Goal: Task Accomplishment & Management: Manage account settings

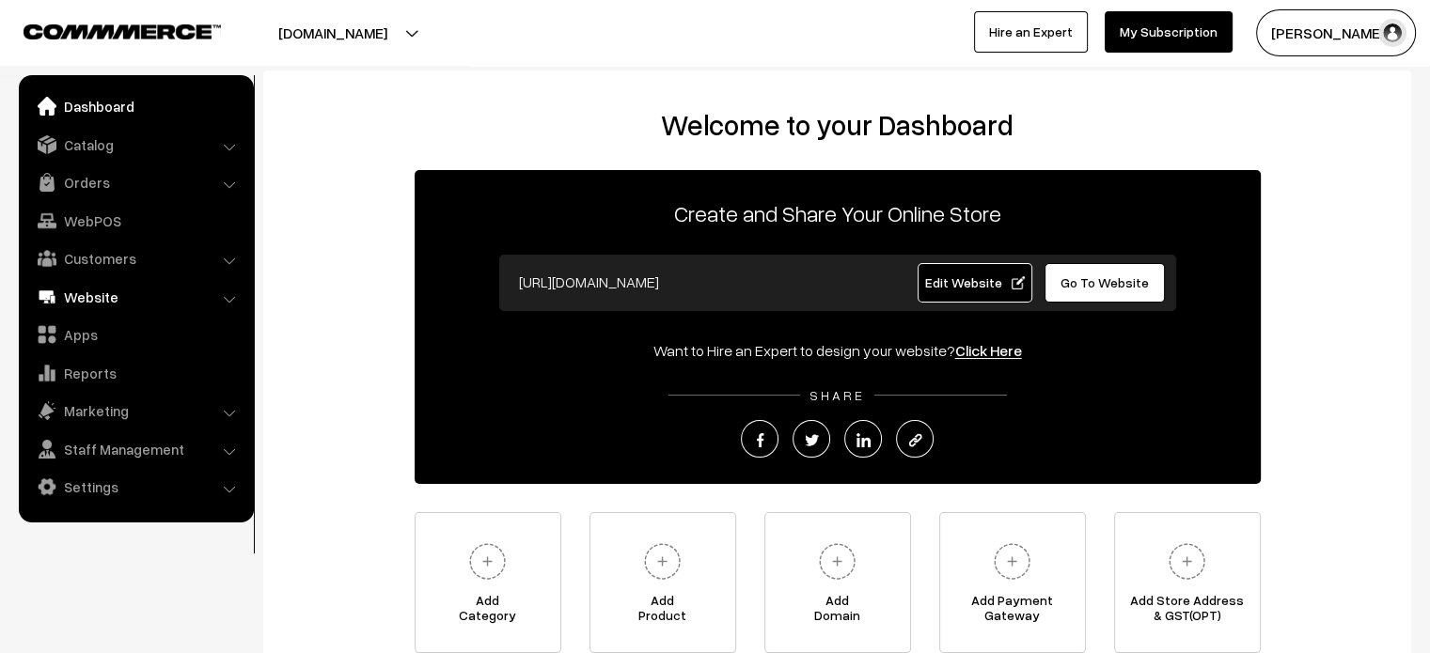
click at [104, 307] on link "Website" at bounding box center [136, 297] width 224 height 34
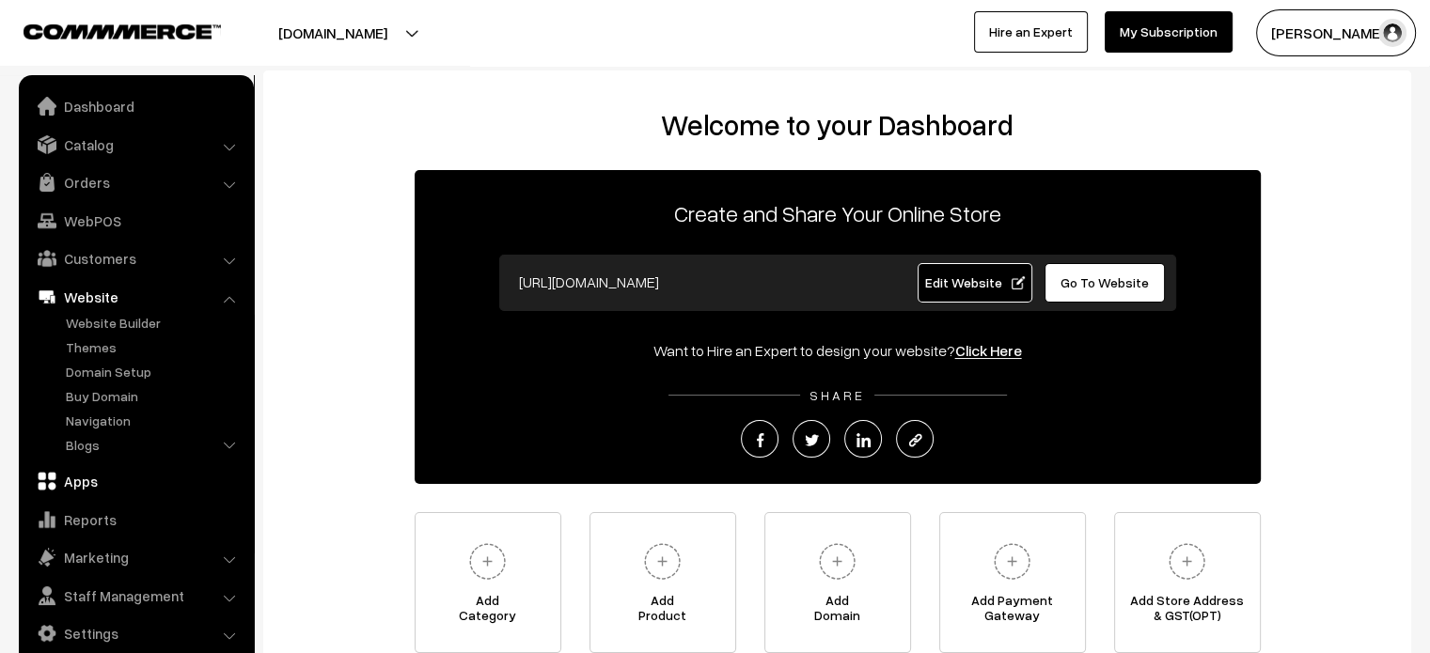
click at [86, 483] on link "Apps" at bounding box center [136, 481] width 224 height 34
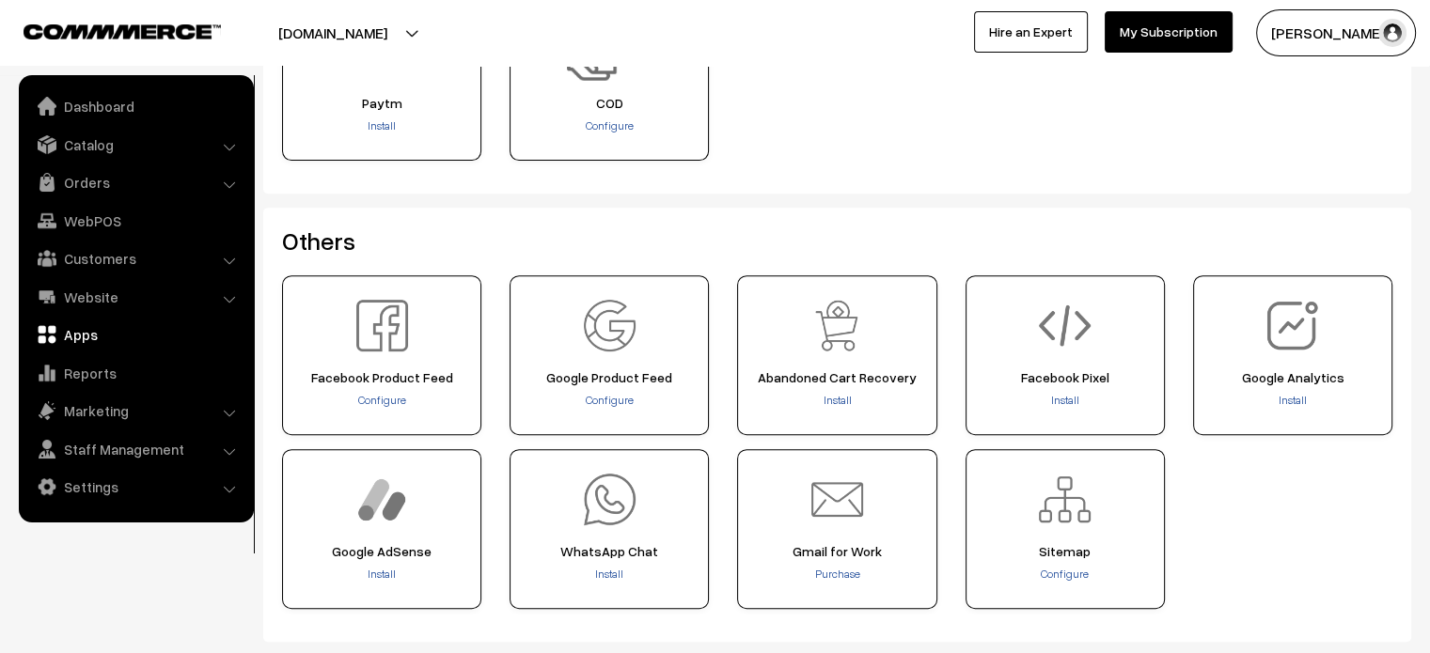
scroll to position [820, 0]
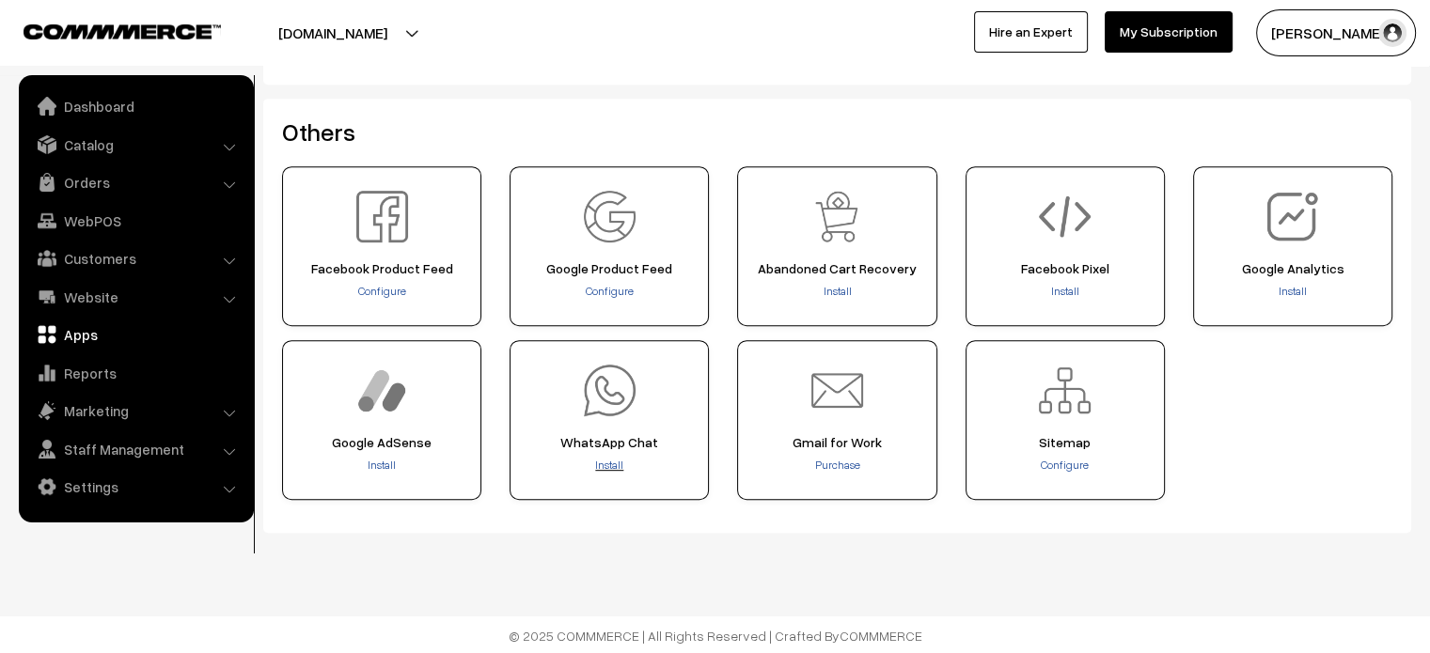
click at [604, 465] on span "Install" at bounding box center [609, 465] width 28 height 14
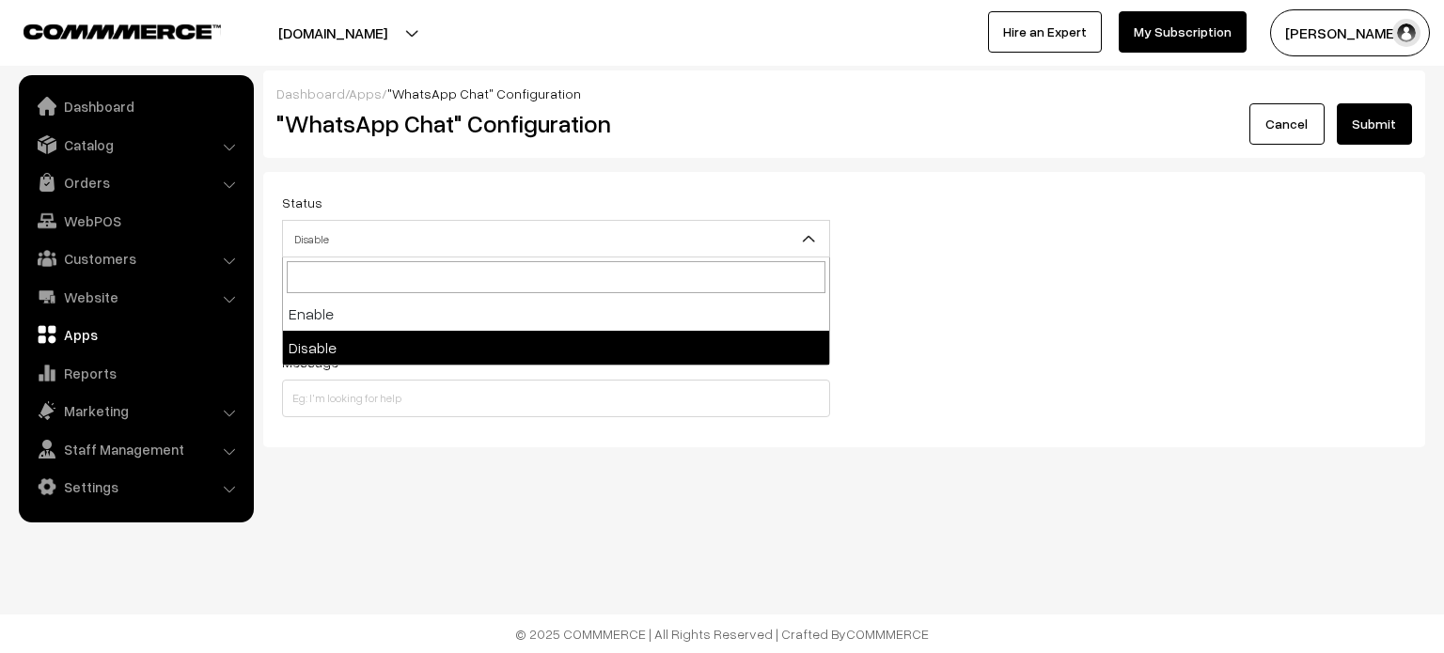
click at [384, 247] on span "Disable" at bounding box center [556, 239] width 546 height 33
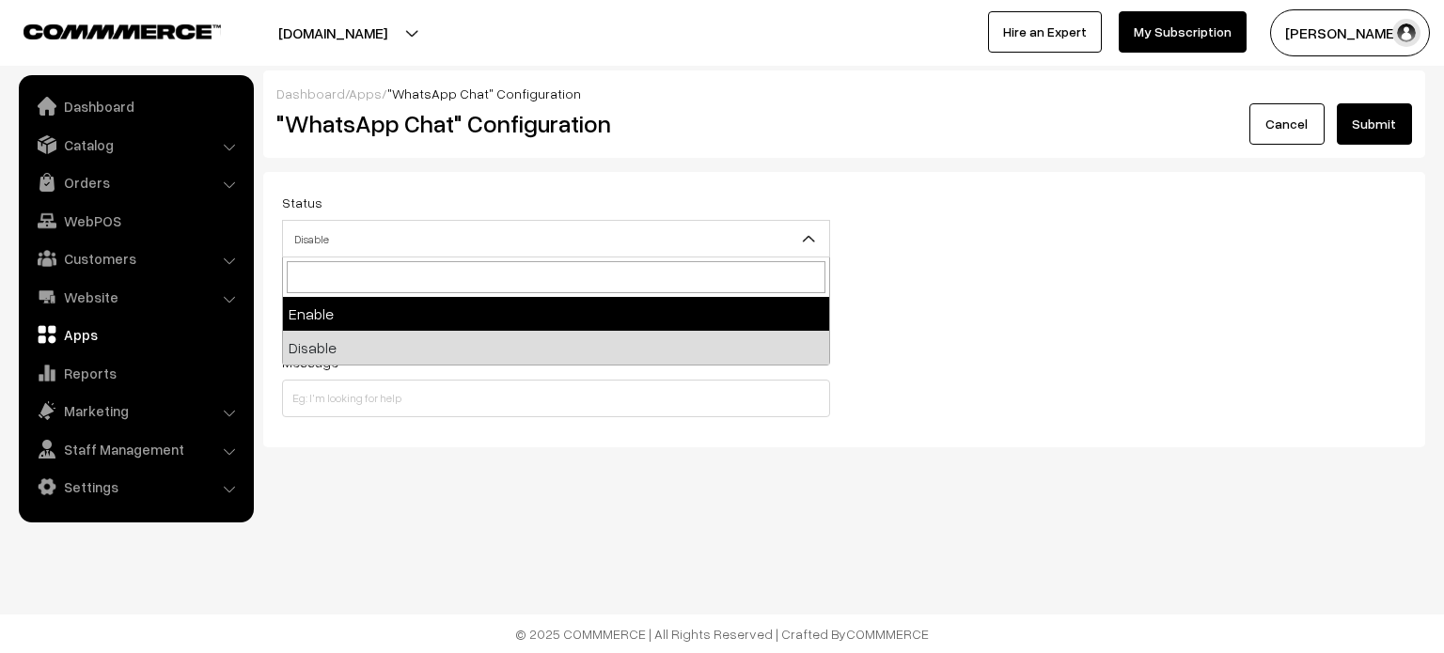
select select "1"
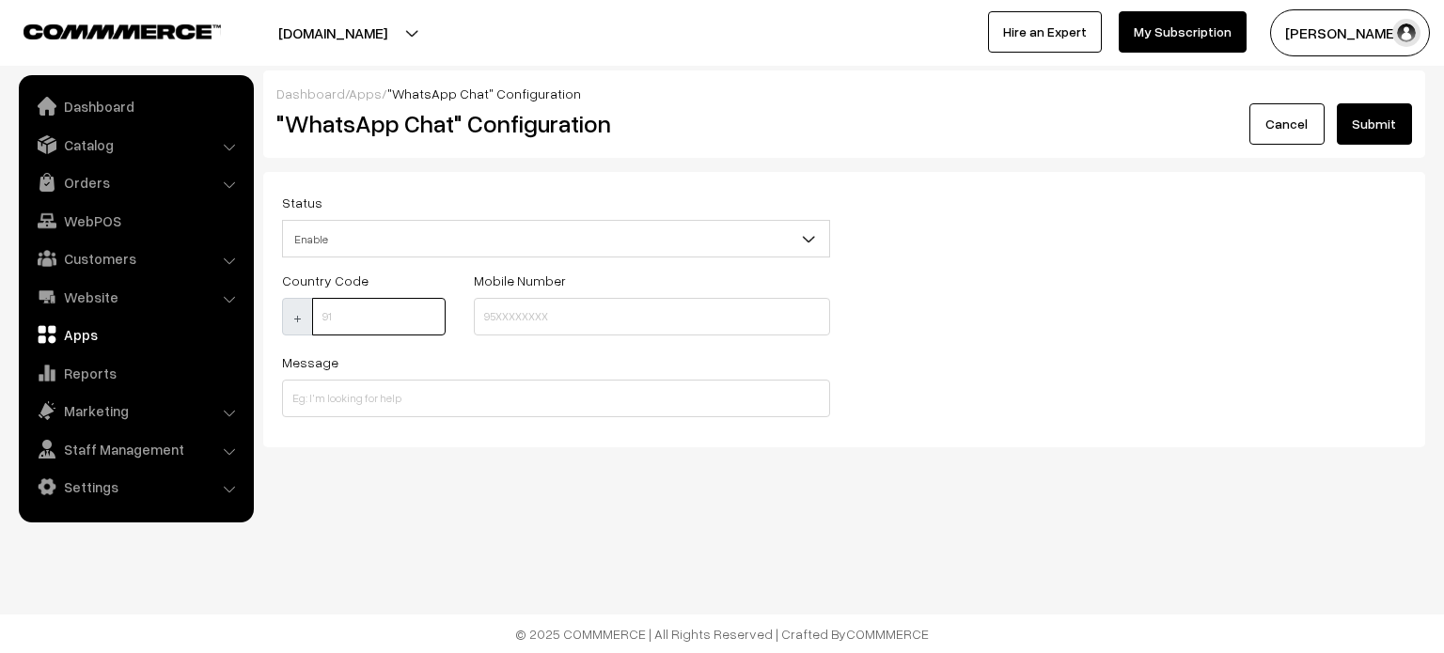
click at [366, 312] on input at bounding box center [378, 317] width 133 height 38
type input "91"
drag, startPoint x: 598, startPoint y: 291, endPoint x: 594, endPoint y: 309, distance: 18.3
click at [594, 309] on div "Mobile Number" at bounding box center [652, 302] width 356 height 67
paste input "9964433716"
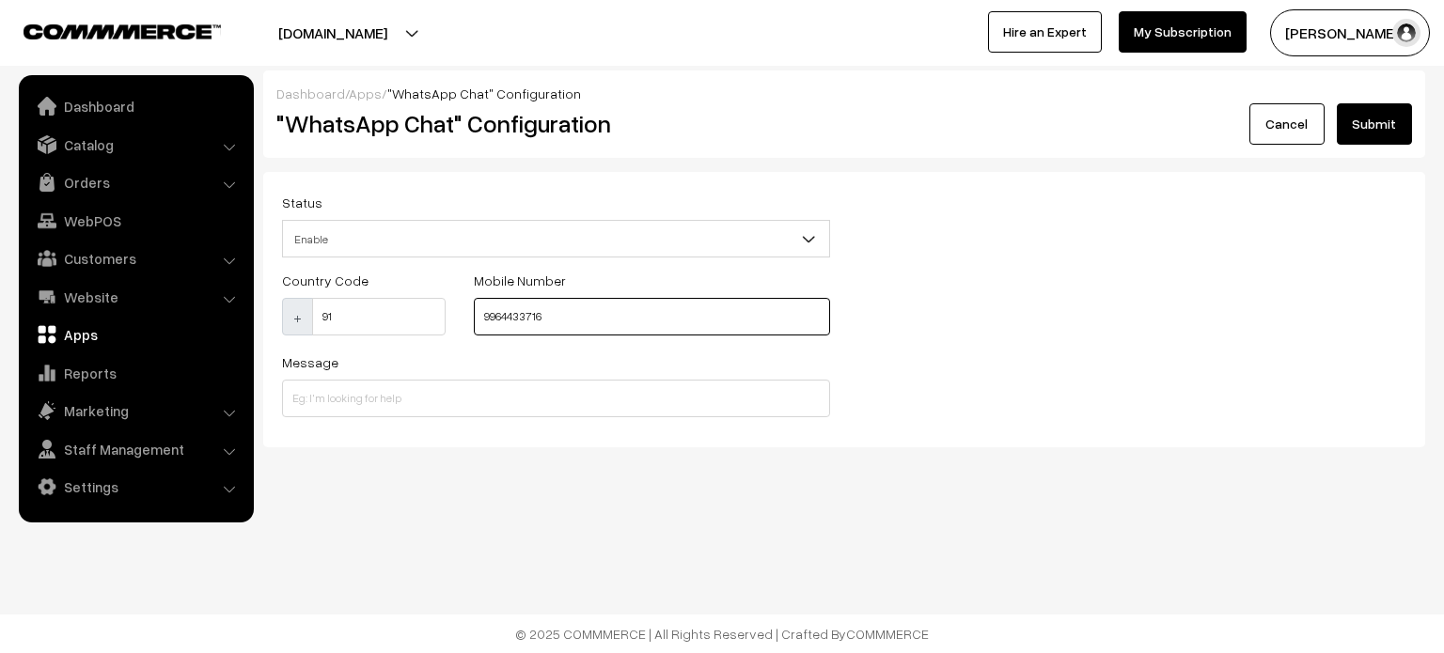
click at [594, 309] on input "9964433716" at bounding box center [652, 317] width 356 height 38
type input "9964433716"
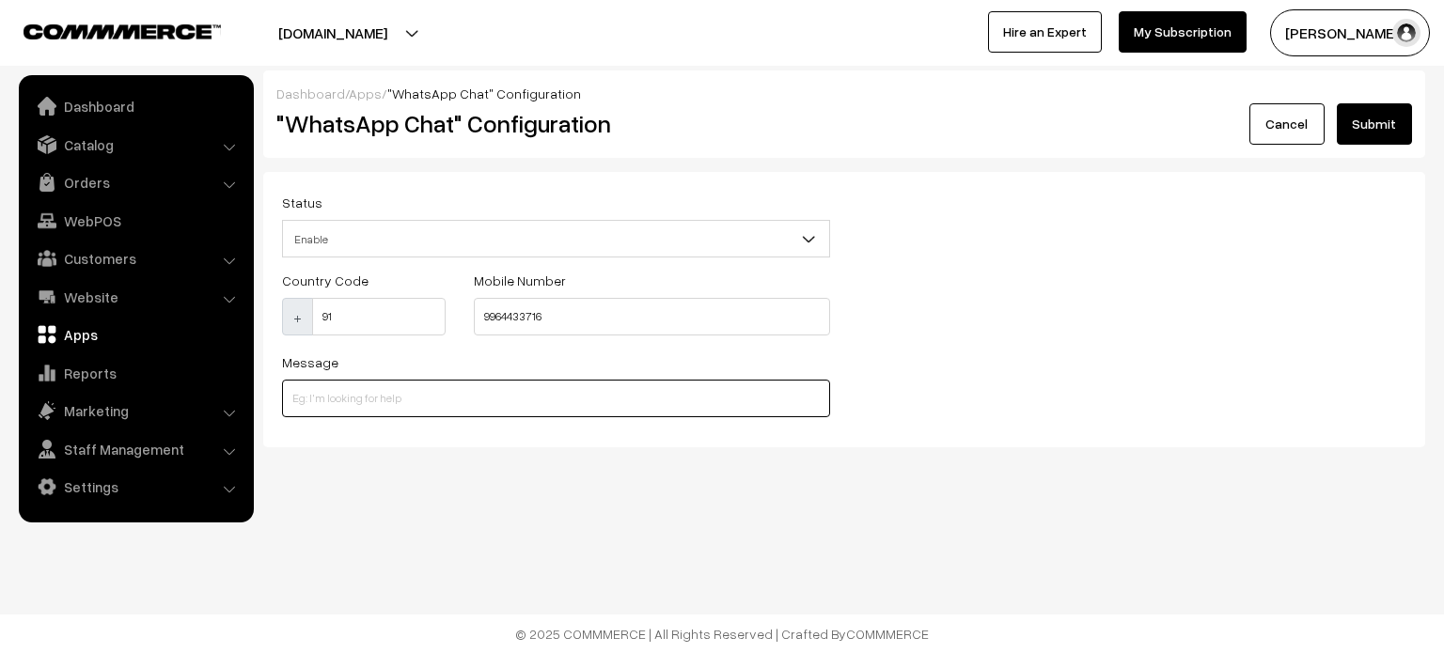
click at [510, 386] on input at bounding box center [556, 399] width 548 height 38
click at [554, 398] on input "Hi , I am in your website can you help me to choose best !" at bounding box center [556, 399] width 548 height 38
click at [775, 404] on input "Hi , I am in your website can you help me to choose best!" at bounding box center [556, 399] width 548 height 38
type input "Hi , I am in your website can you help me to choose best!"
click at [855, 404] on div "Status Enable Disable Enable Country Code + 91 Mobile Number 9964433716 Message…" at bounding box center [844, 310] width 1153 height 238
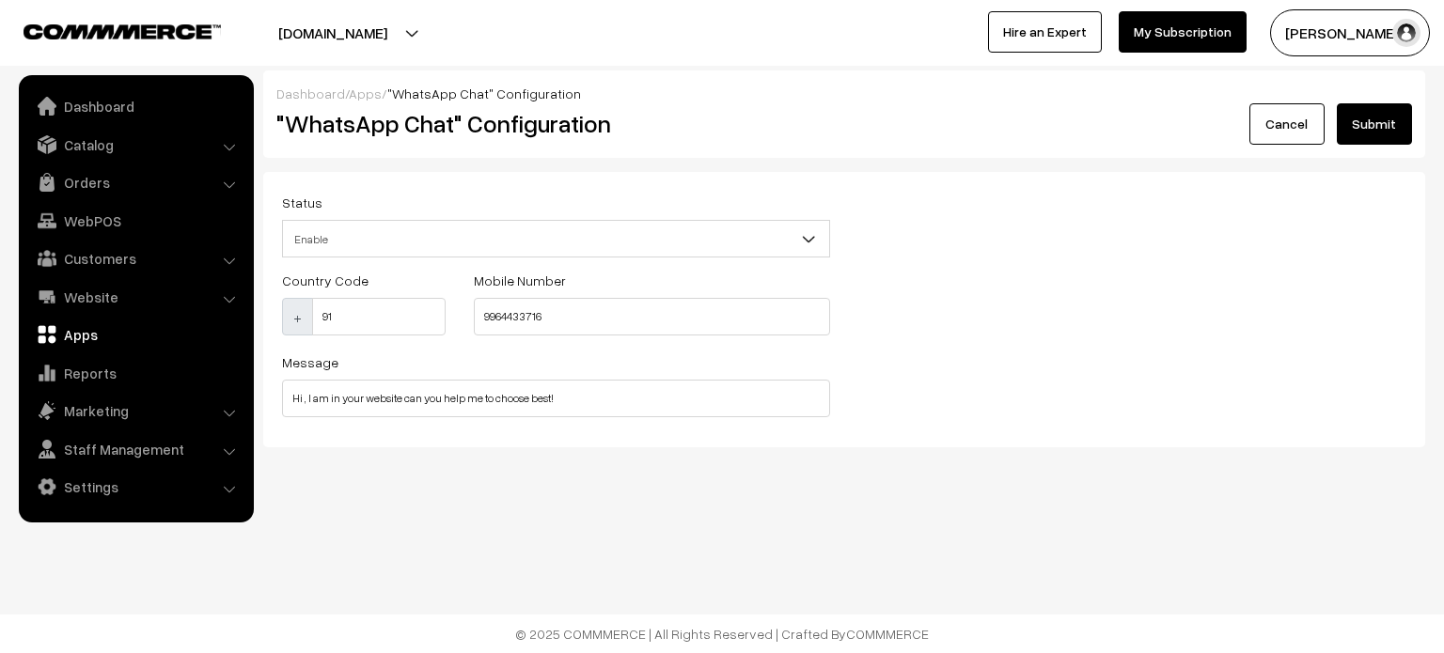
click at [1388, 118] on button "Submit" at bounding box center [1374, 123] width 75 height 41
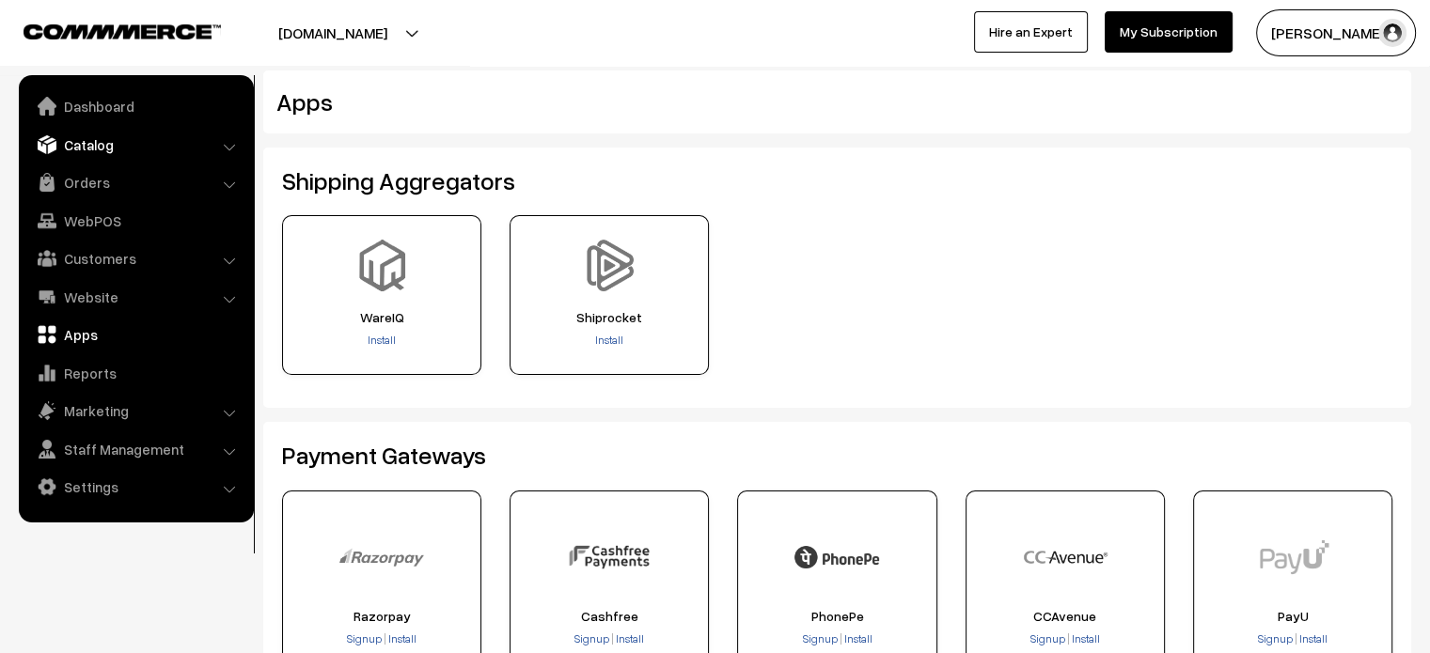
click at [115, 153] on link "Catalog" at bounding box center [136, 145] width 224 height 34
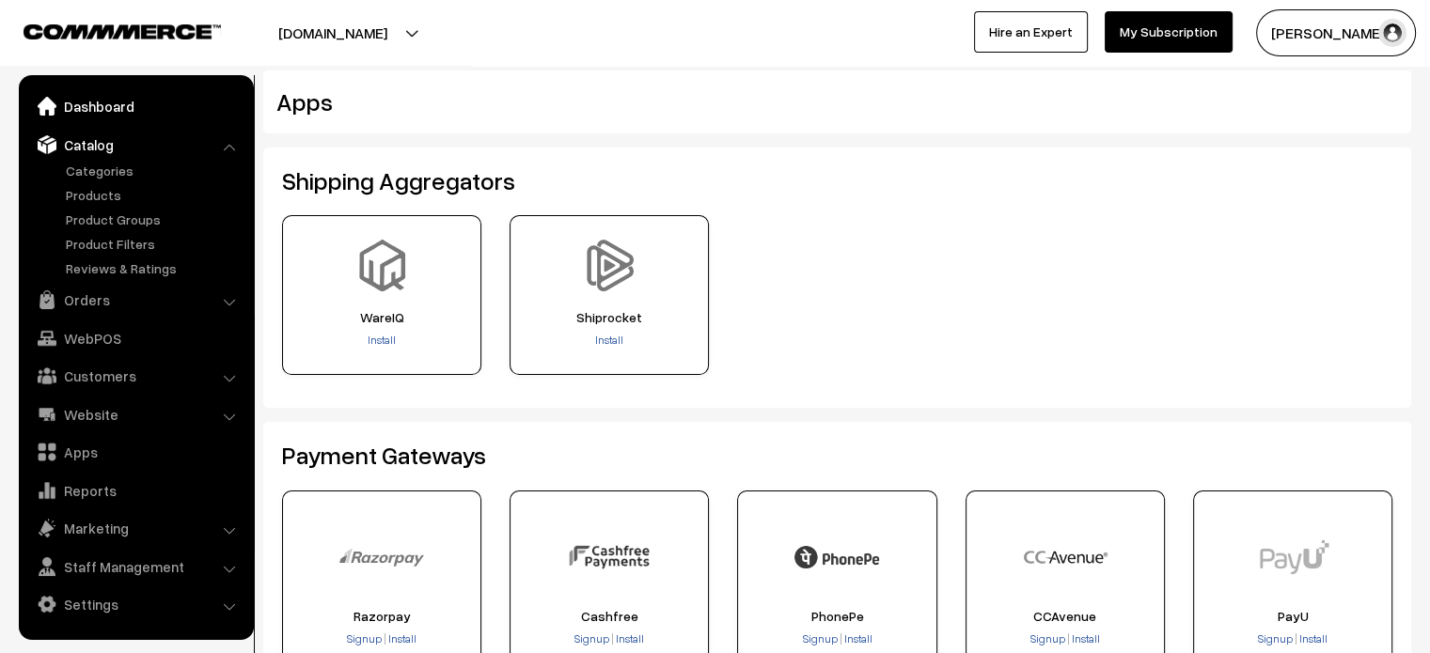
click at [111, 104] on link "Dashboard" at bounding box center [136, 106] width 224 height 34
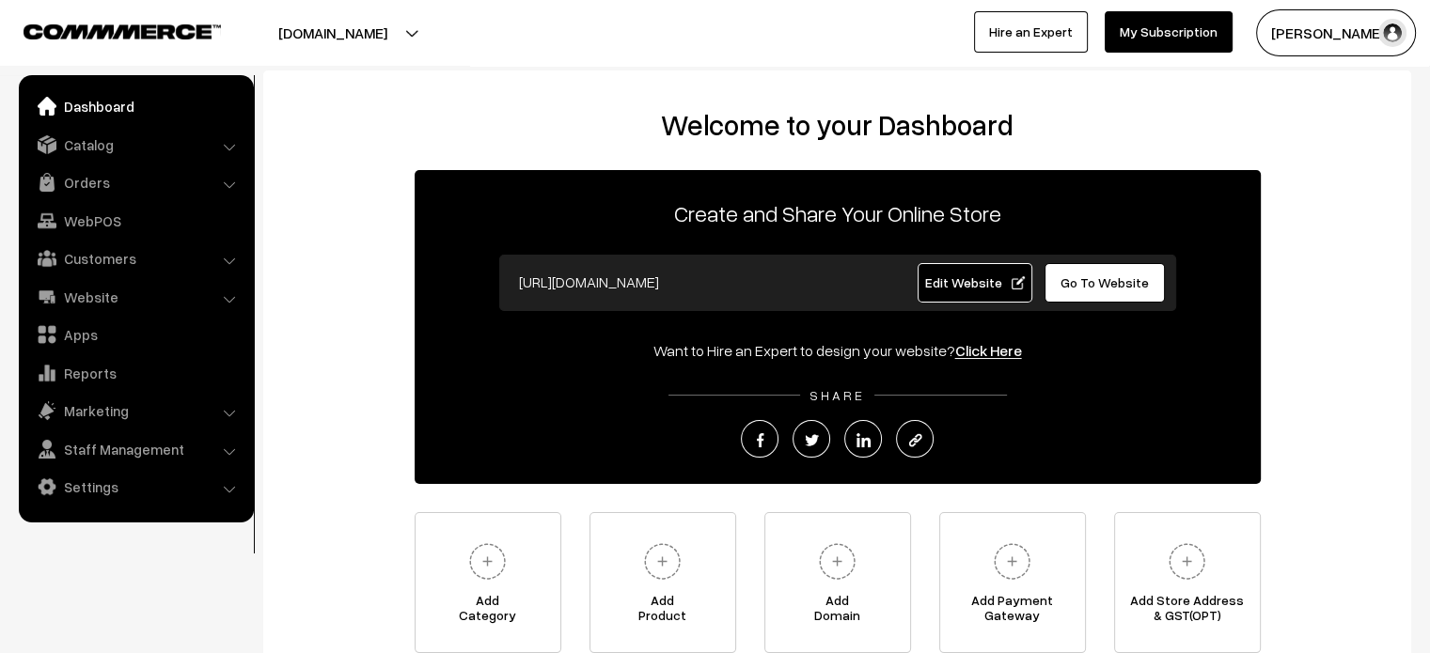
click at [981, 301] on link "Edit Website" at bounding box center [975, 282] width 115 height 39
click at [98, 492] on link "Settings" at bounding box center [136, 487] width 224 height 34
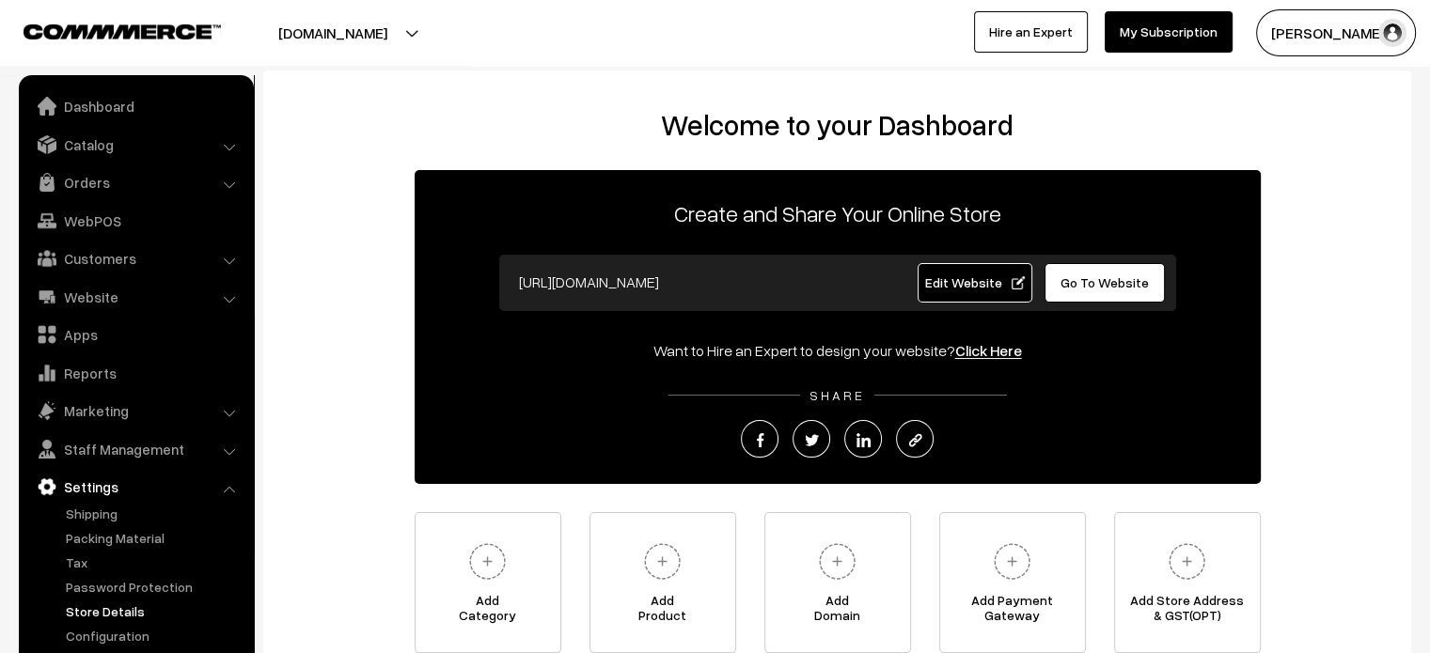
click at [128, 604] on link "Store Details" at bounding box center [154, 612] width 186 height 20
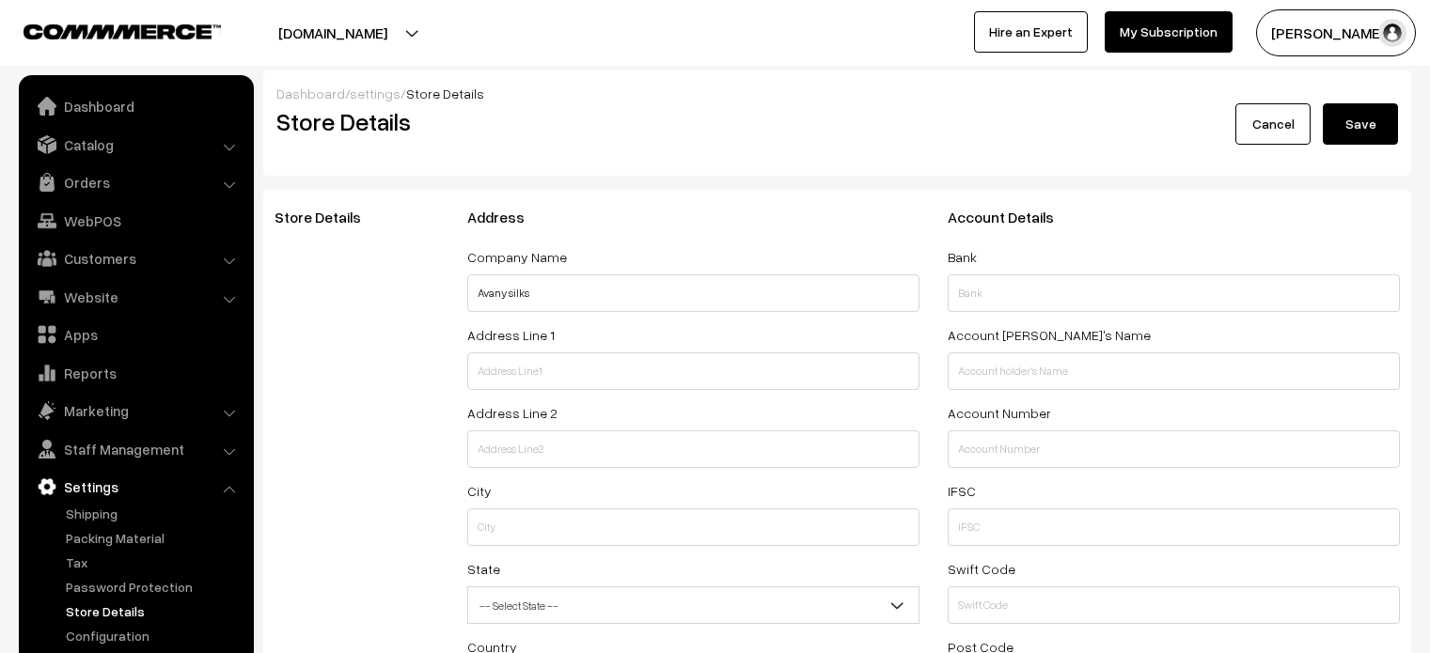
select select "99"
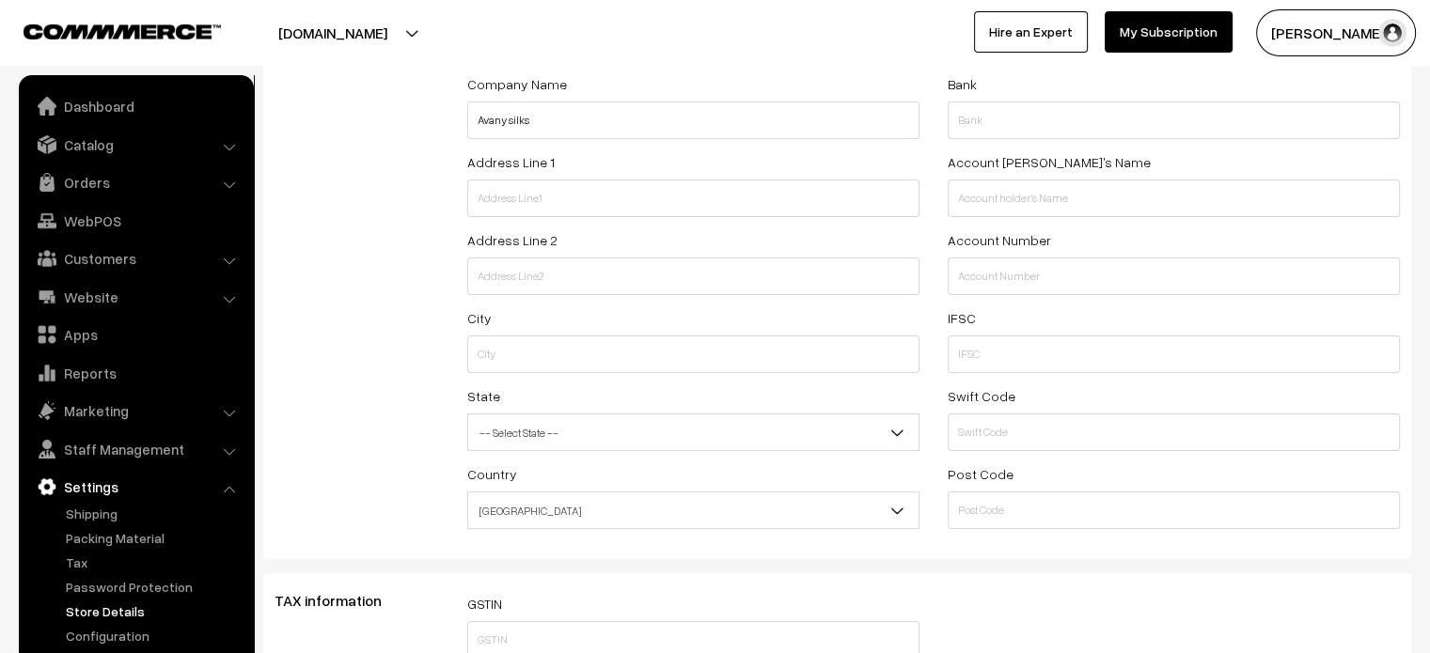
scroll to position [109, 0]
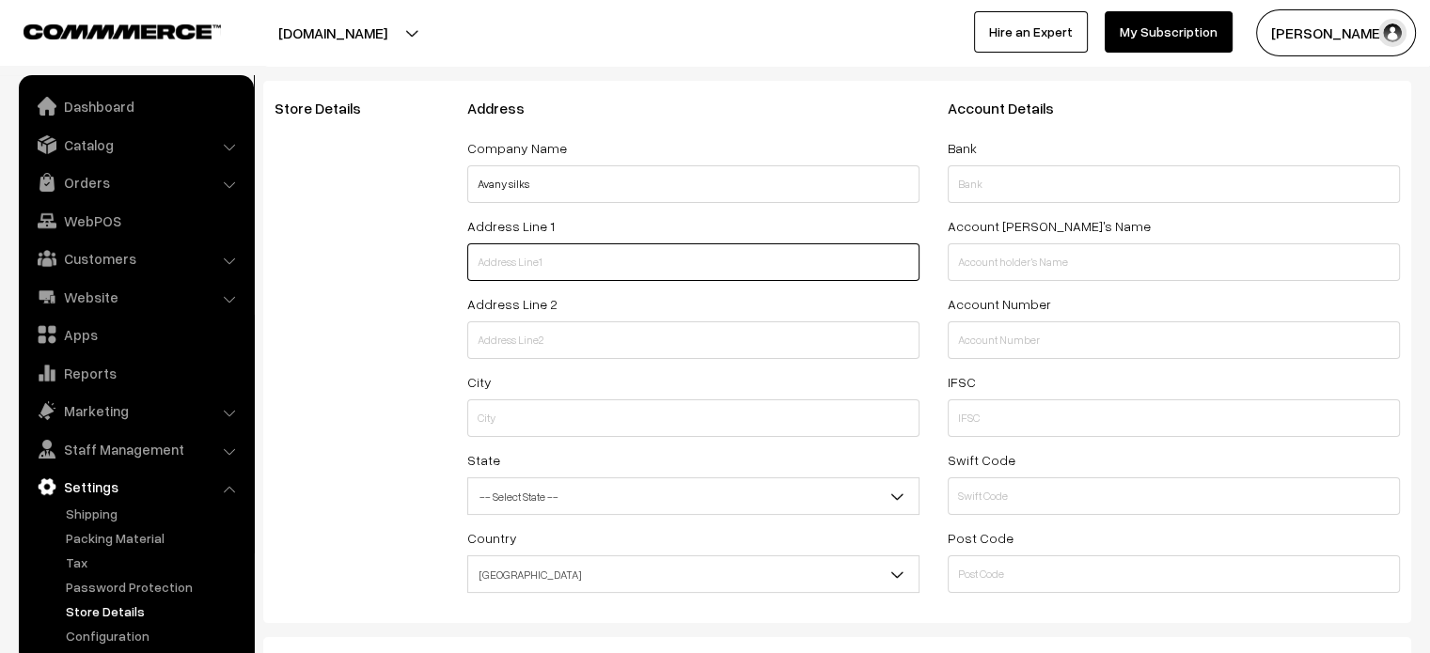
paste input "3rd A cross, Narayana Reddy layout, J. P. Nagar, Bengaluru, Kothnur, Karnataka …"
click at [599, 278] on input "3rd A cross, Narayana Reddy layout, J. P. Nagar, Bengaluru, Kothnur, Karnataka …" at bounding box center [693, 262] width 452 height 38
click at [847, 261] on input "3rd A cross, Narayana Reddy layout, J. P. Nagar, Bengaluru, Kothnur, Karnataka …" at bounding box center [693, 262] width 452 height 38
type input "3rd A cross, Narayana Reddy layout, J. P. Nagar, Bengaluru, Kothnur, Karnataka"
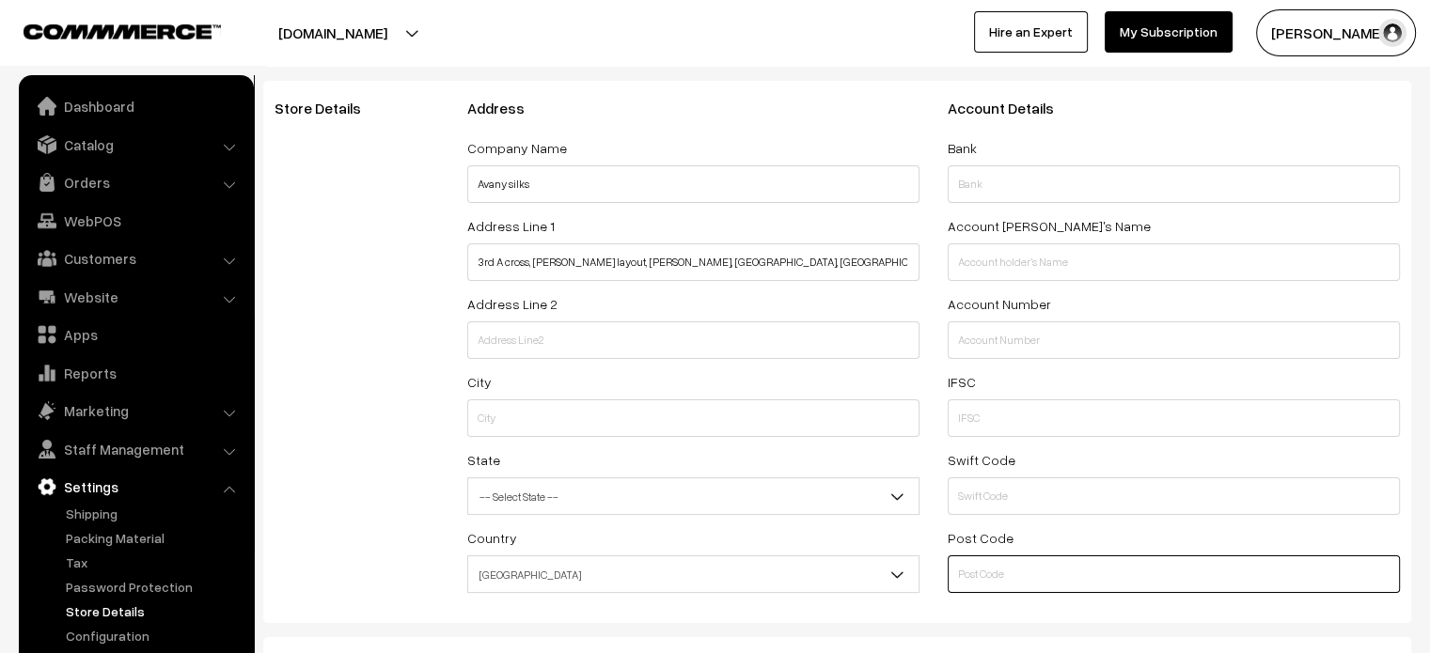
click at [1027, 570] on input "text" at bounding box center [1174, 575] width 452 height 38
paste input "560076"
type input "560076"
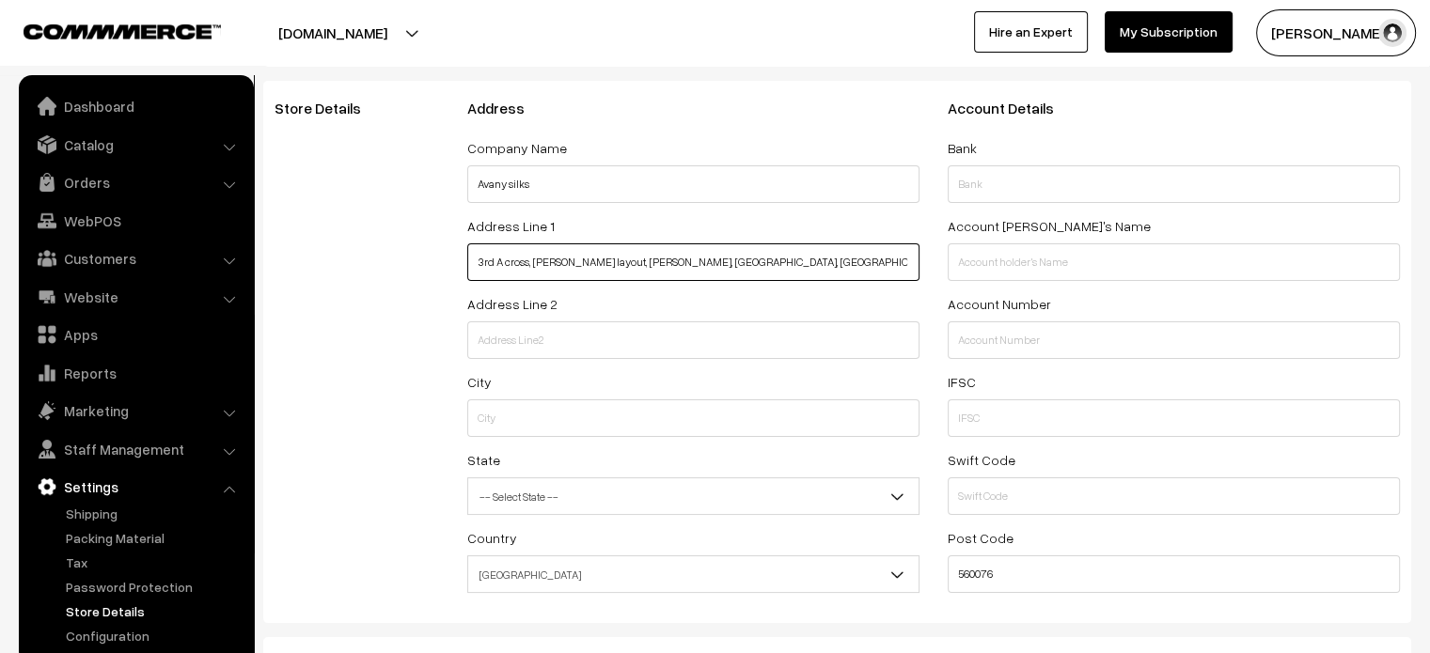
drag, startPoint x: 534, startPoint y: 262, endPoint x: 696, endPoint y: 263, distance: 161.7
click at [696, 263] on input "3rd A cross, Narayana Reddy layout, J. P. Nagar, Bengaluru, Kothnur, Karnataka" at bounding box center [693, 262] width 452 height 38
type input "3rd A cross, Bengaluru, Kothnur, Karnataka"
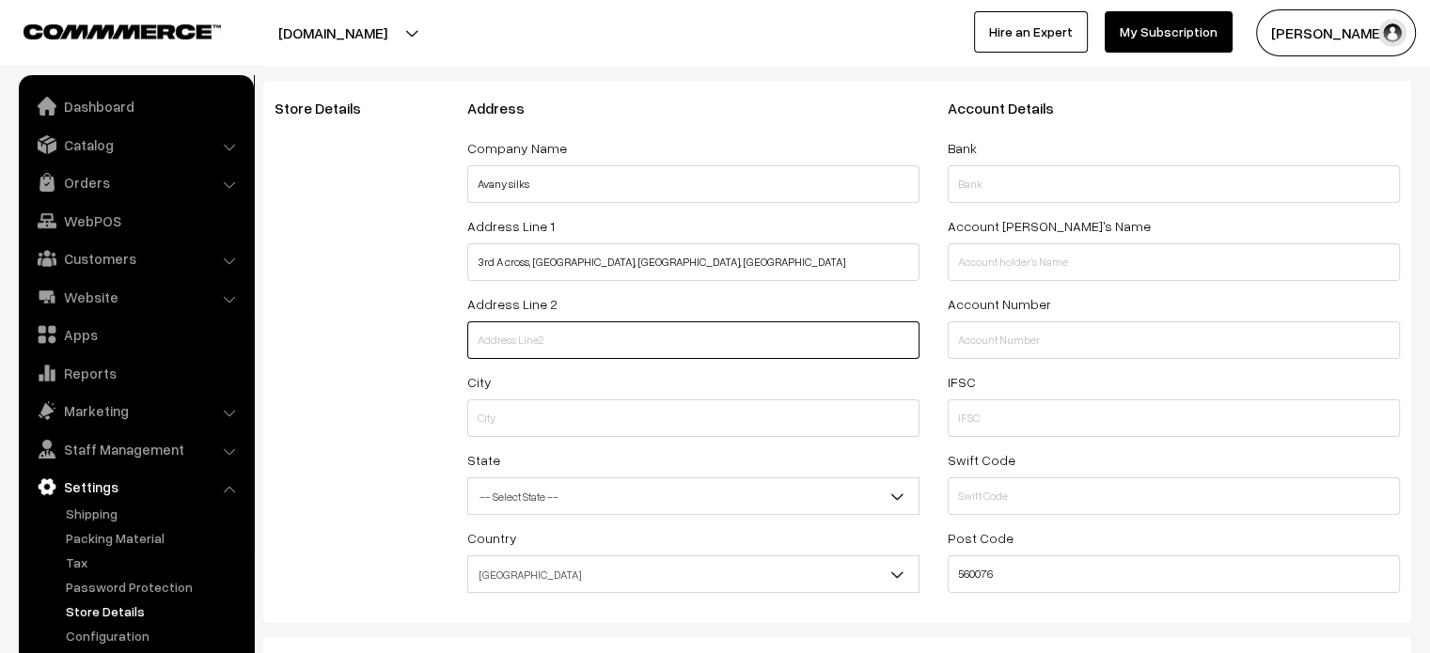
paste input "Narayana Reddy layout, J. P. Nagar,"
click at [598, 354] on input "Narayana Reddy layout, J. P. Nagar," at bounding box center [693, 341] width 452 height 38
type input "Narayana Reddy layout, J. P. Nagar"
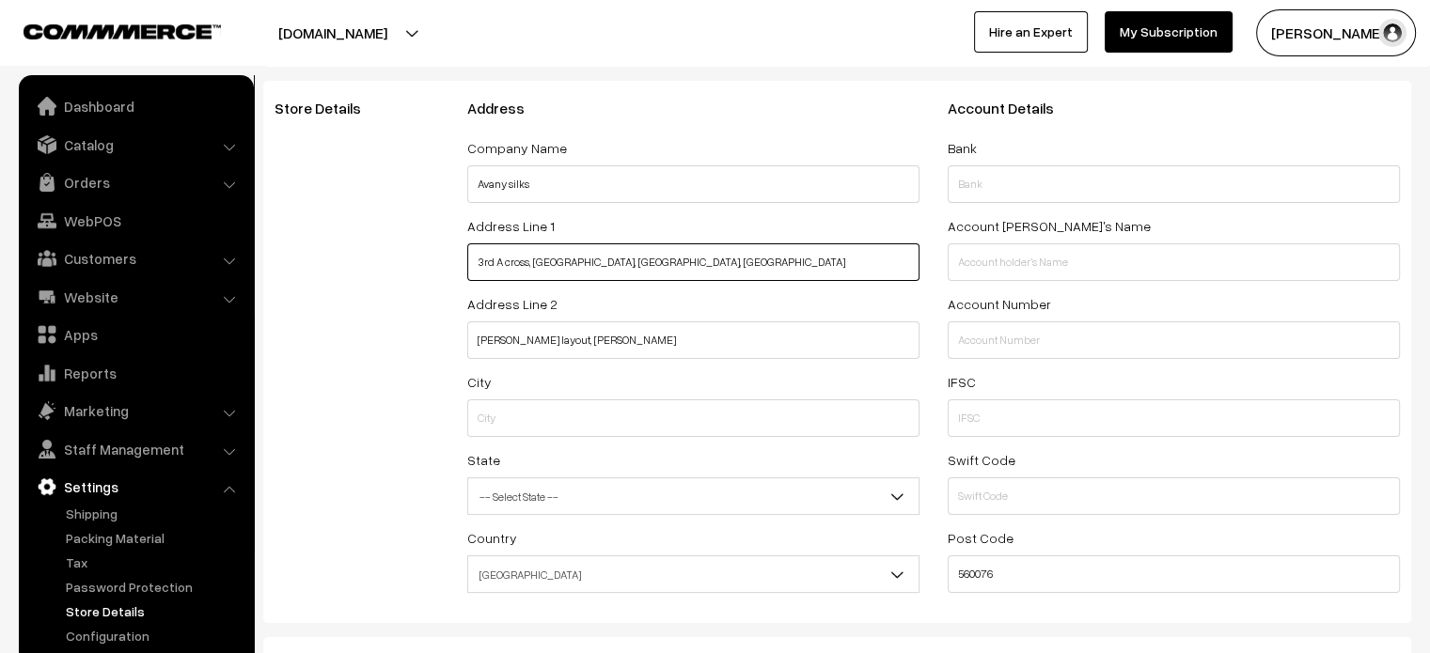
click at [539, 258] on input "3rd A cross, Bengaluru, Kothnur, Karnataka" at bounding box center [693, 262] width 452 height 38
click at [612, 255] on input "3rd A cross, Bengaluru, Kothnur, Karnataka" at bounding box center [693, 262] width 452 height 38
type input "3rd A cross, Bengaluru, , Karnataka"
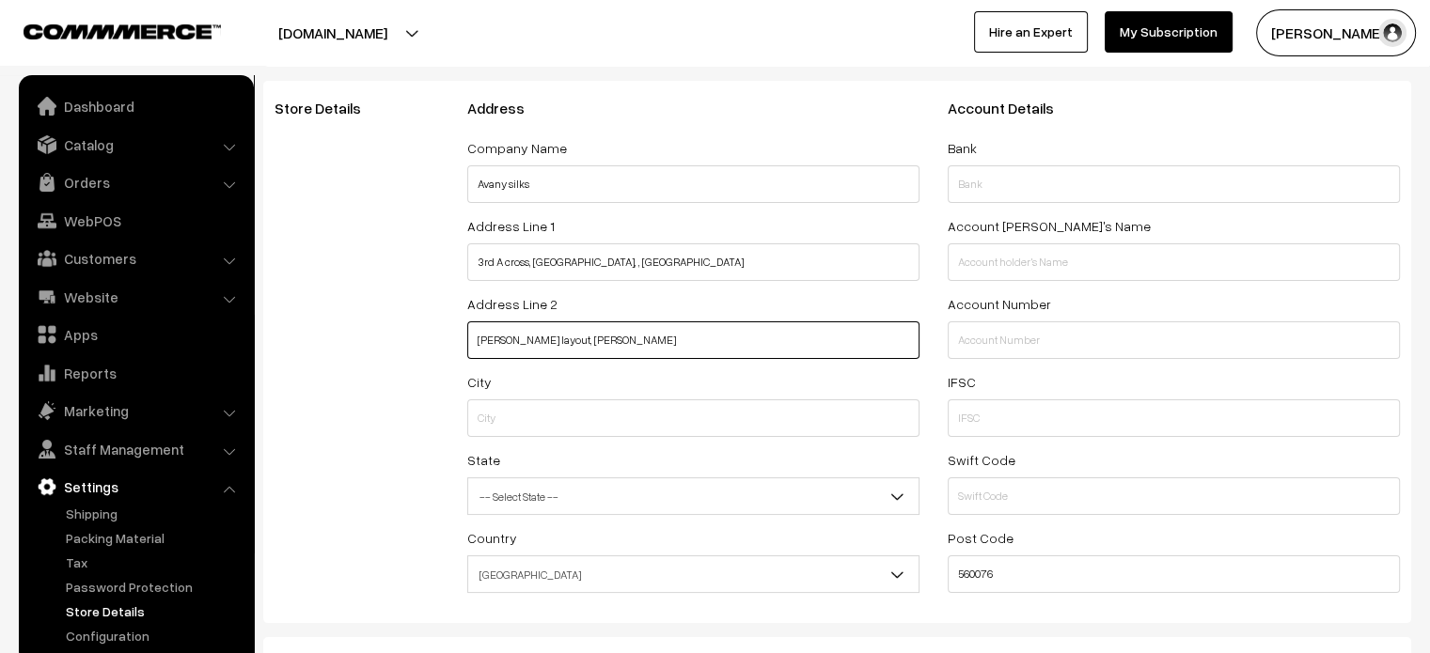
click at [672, 343] on input "Narayana Reddy layout, J. P. Nagar" at bounding box center [693, 341] width 452 height 38
paste input "Kothnur"
type input "Narayana Reddy layout, J. P. Nagar, Kothnur"
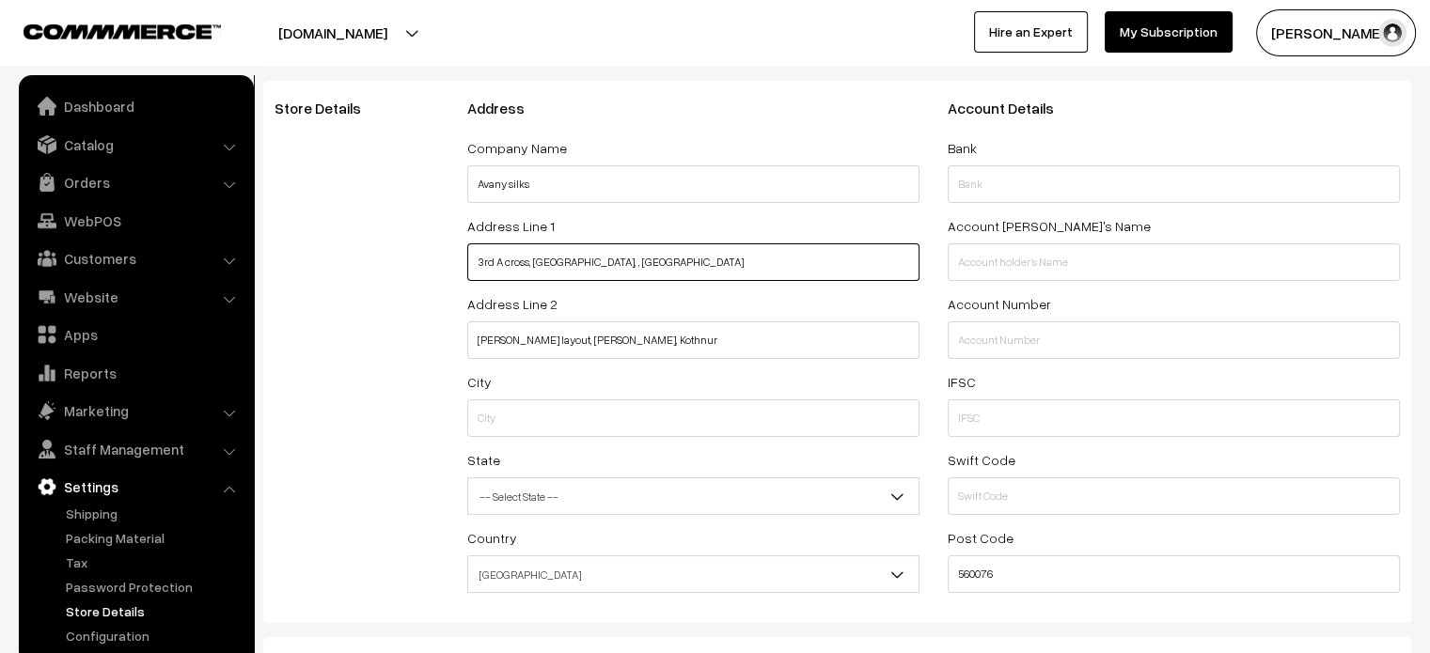
click at [549, 265] on input "3rd A cross, Bengaluru, , Karnataka" at bounding box center [693, 262] width 452 height 38
type input "3rd A cross, , , Karnataka"
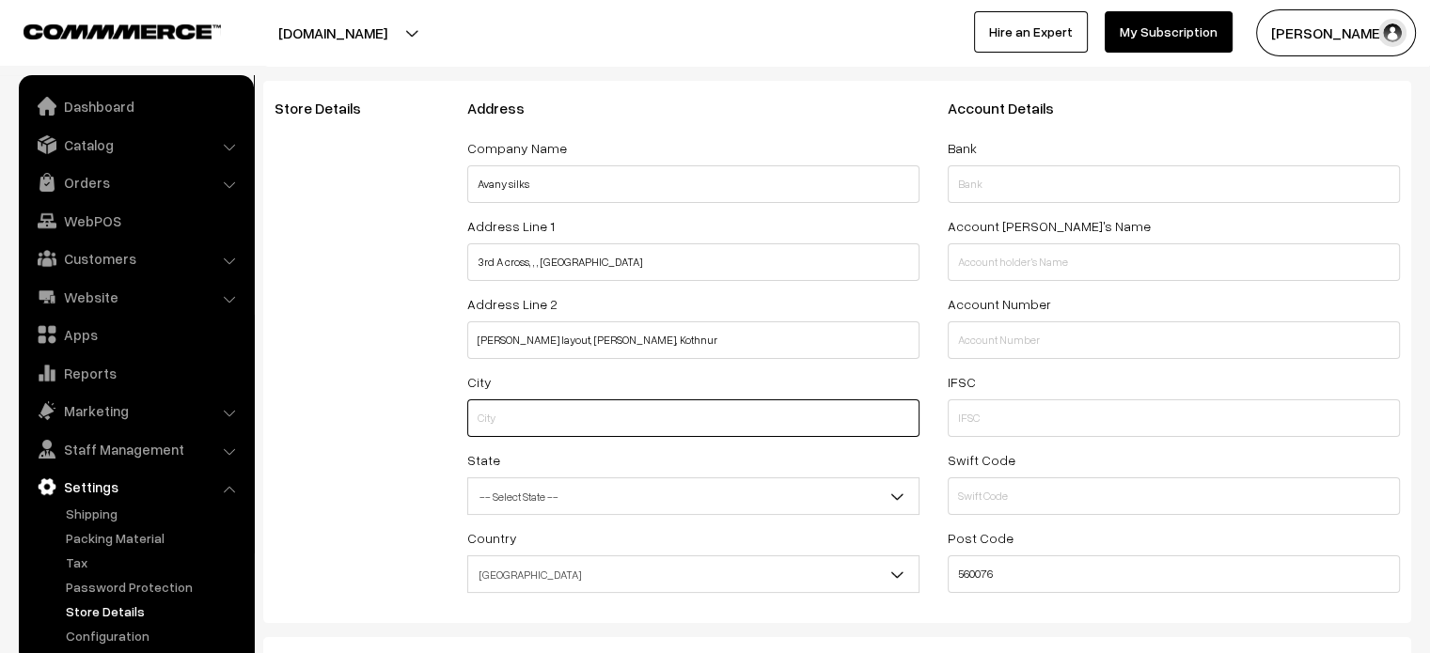
paste input "Bengaluru"
click at [553, 416] on input "Bengaluru" at bounding box center [693, 419] width 452 height 38
type input "Bengaluru"
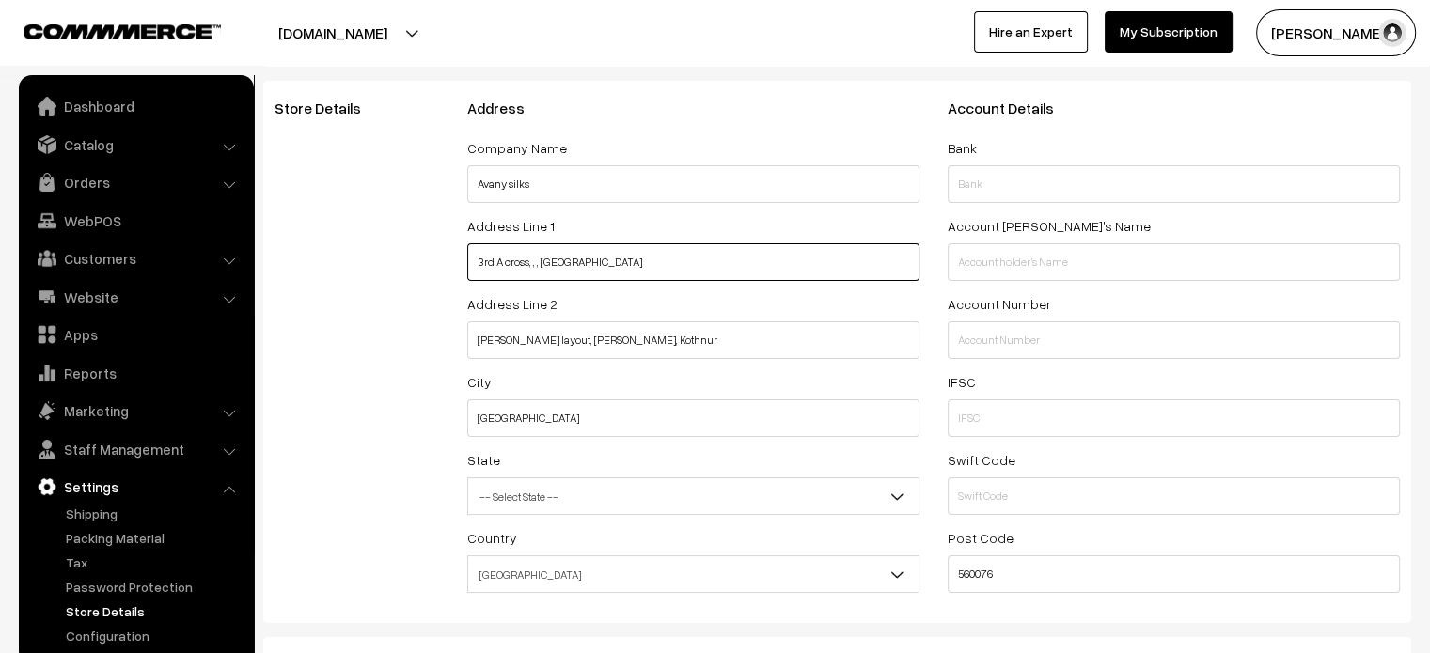
drag, startPoint x: 628, startPoint y: 255, endPoint x: 527, endPoint y: 270, distance: 101.7
click at [527, 270] on input "3rd A cross, , , Karnataka" at bounding box center [693, 262] width 452 height 38
type input "3rd A cross"
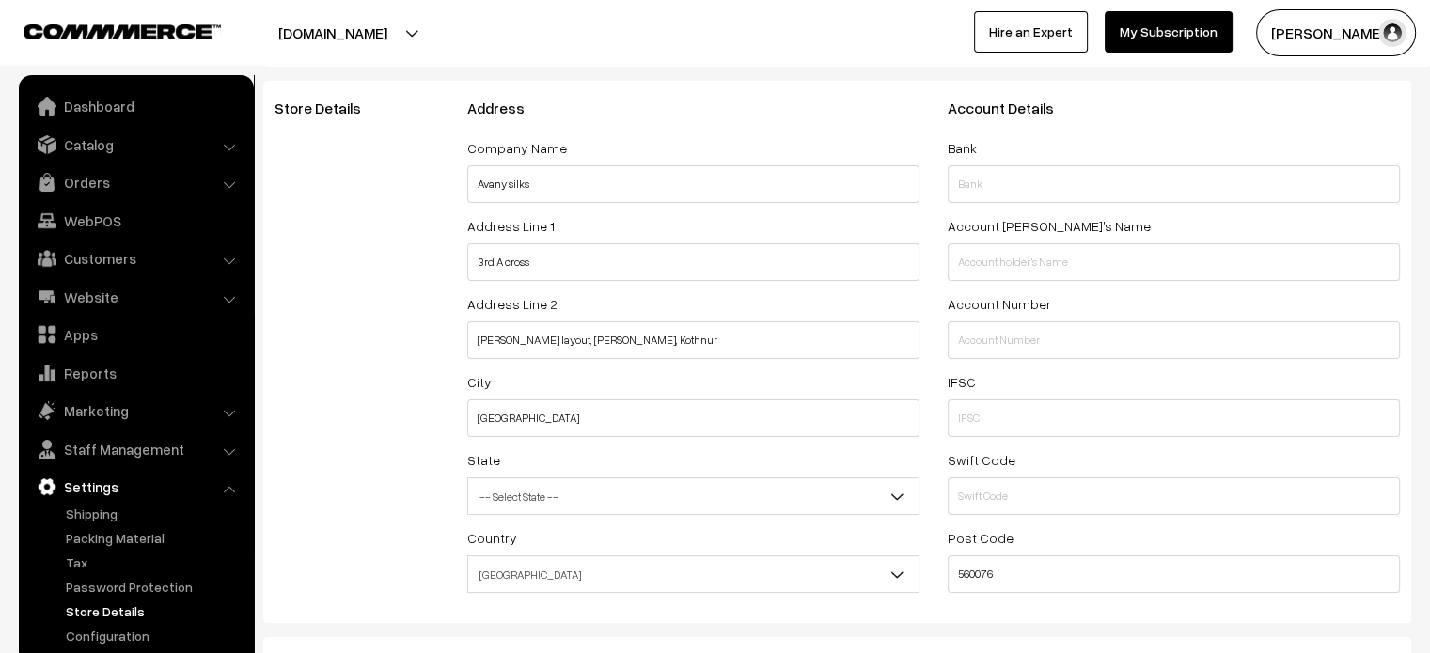
click at [654, 296] on div "Address Line 2 Narayana Reddy layout, J. P. Nagar, Kothnur" at bounding box center [693, 325] width 452 height 67
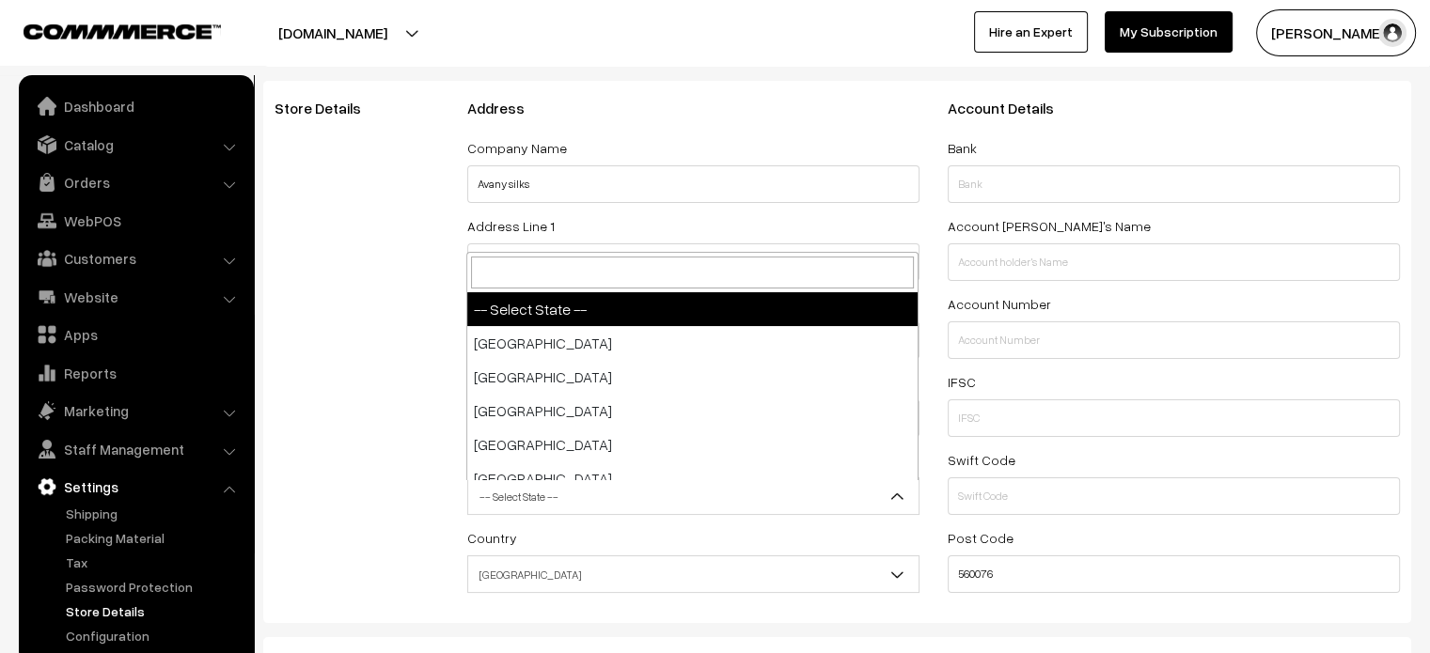
click at [587, 499] on span "-- Select State --" at bounding box center [693, 496] width 450 height 33
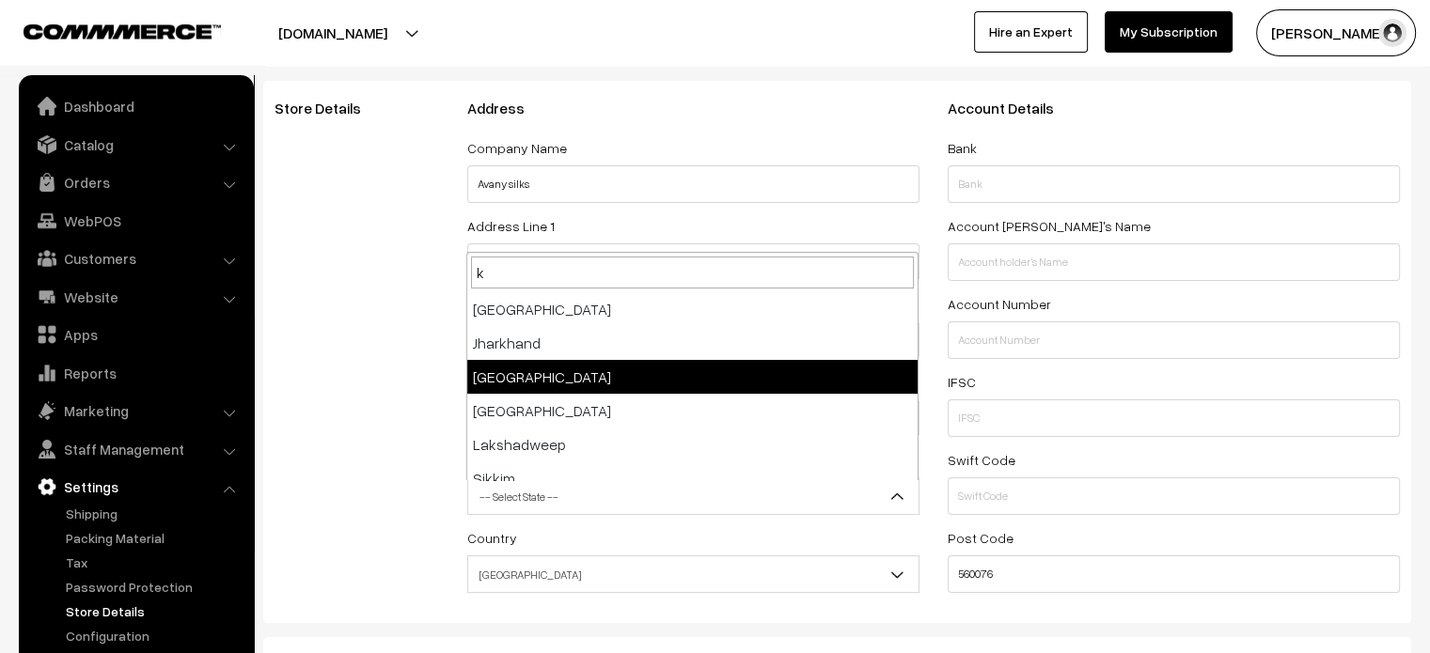
type input "k"
select select "Karnataka"
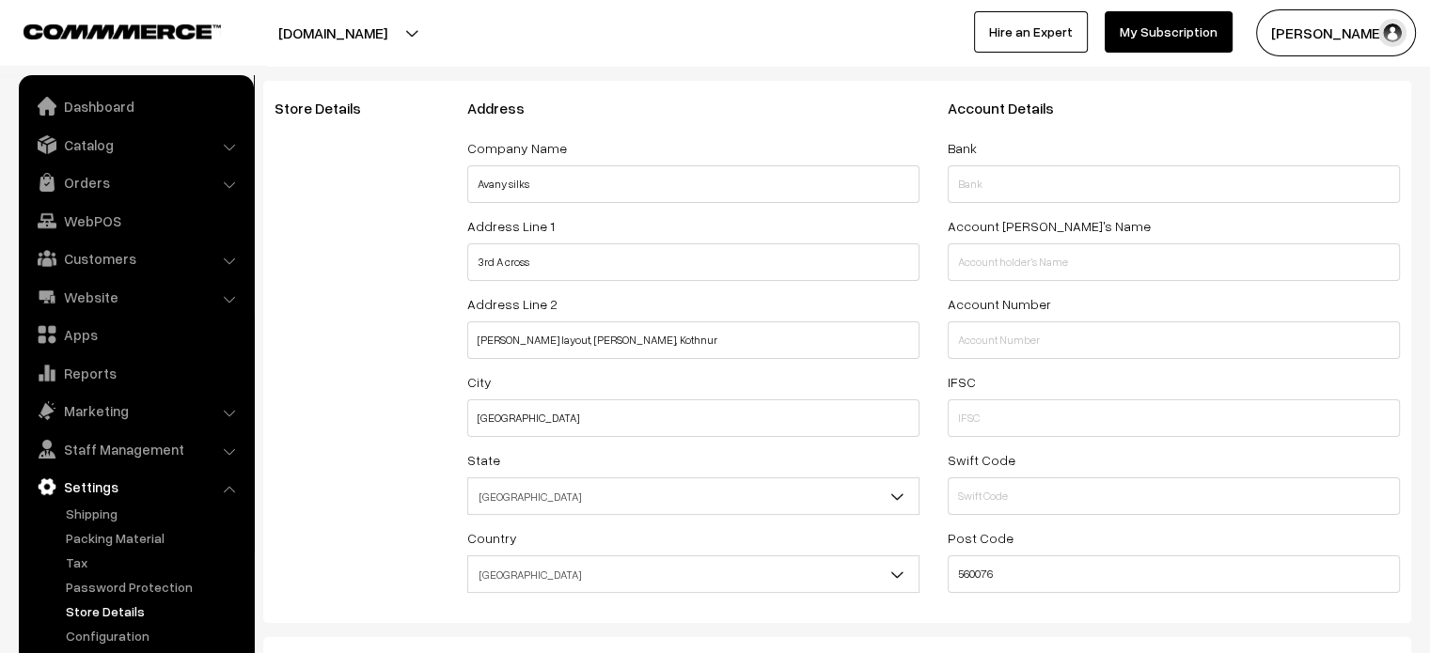
click at [407, 432] on div "Store Details" at bounding box center [356, 352] width 193 height 505
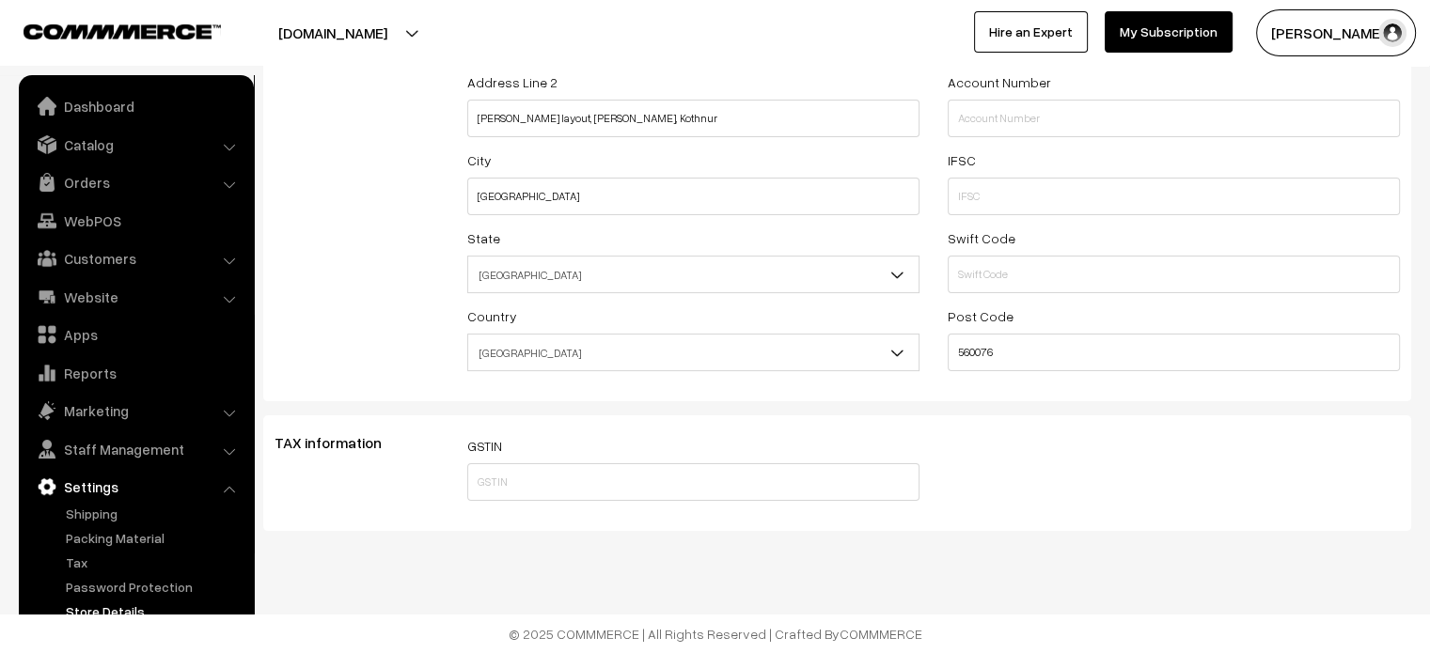
scroll to position [0, 0]
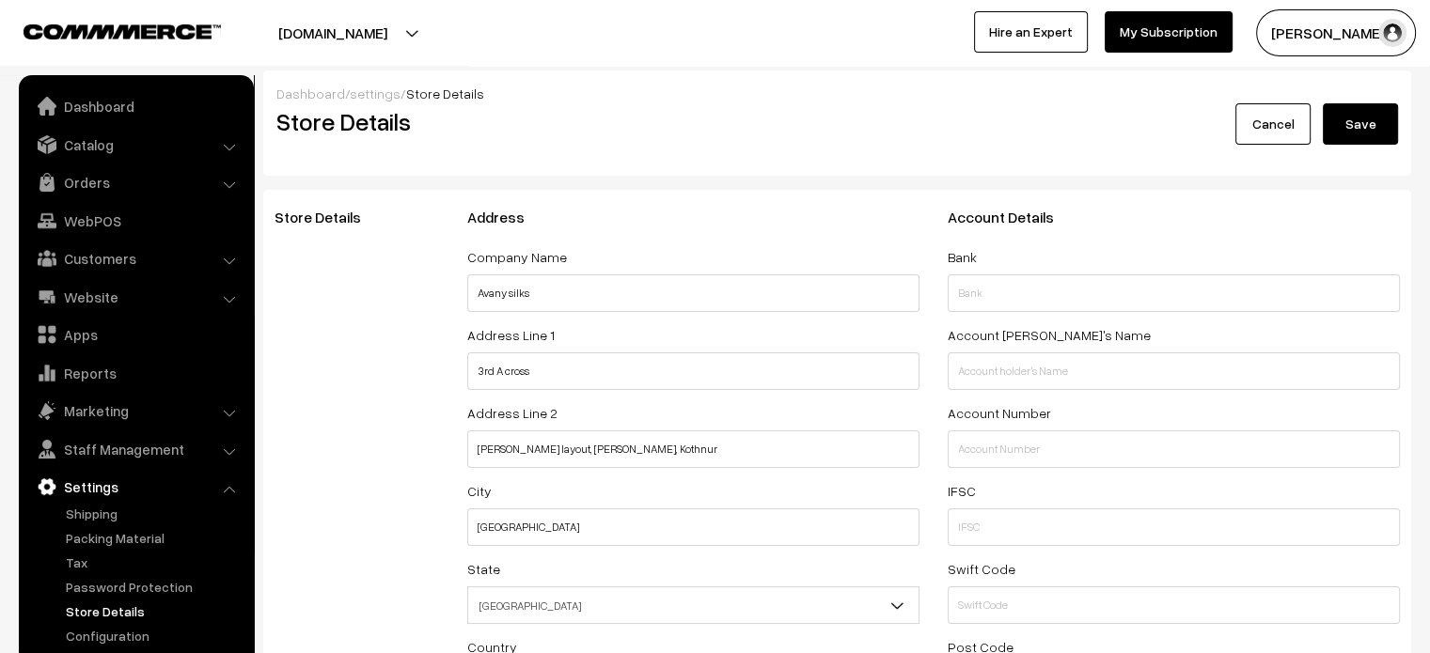
click at [1354, 142] on button "Save" at bounding box center [1360, 123] width 75 height 41
select select "99"
click at [1368, 111] on button "Save" at bounding box center [1360, 123] width 75 height 41
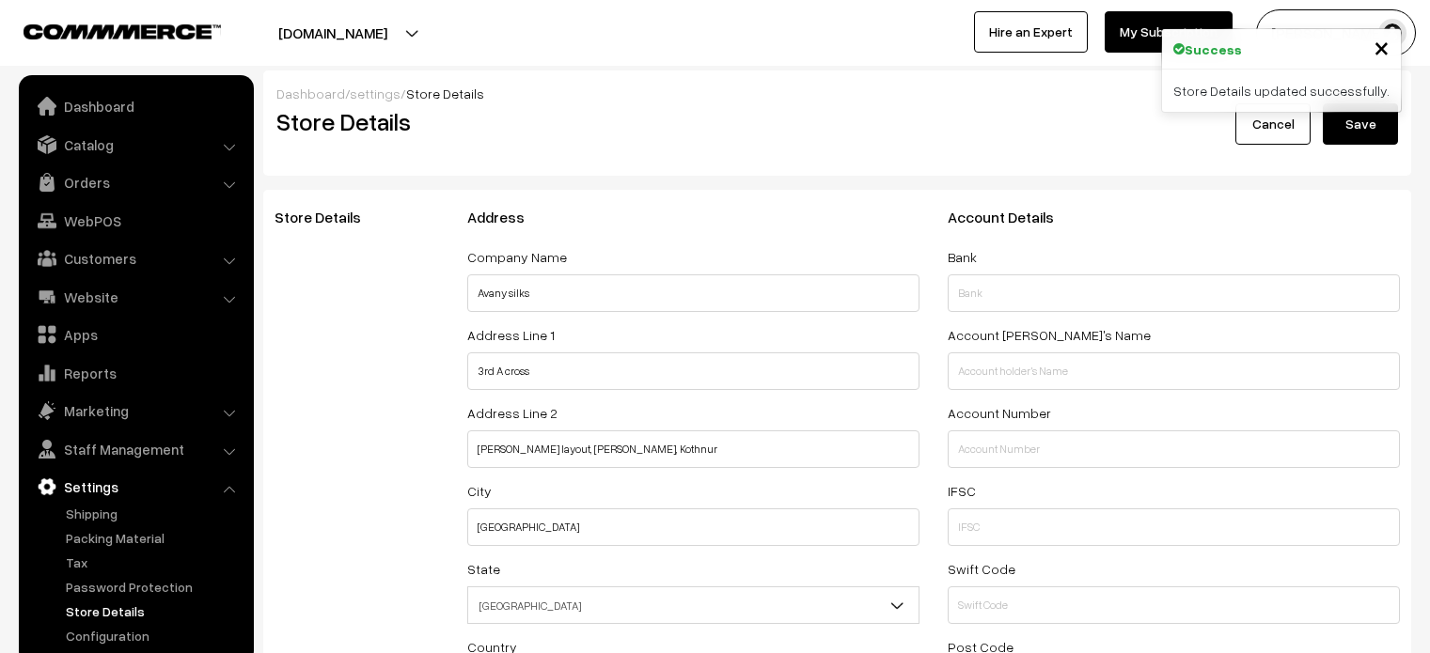
select select "99"
click at [112, 636] on link "Configuration" at bounding box center [154, 636] width 186 height 20
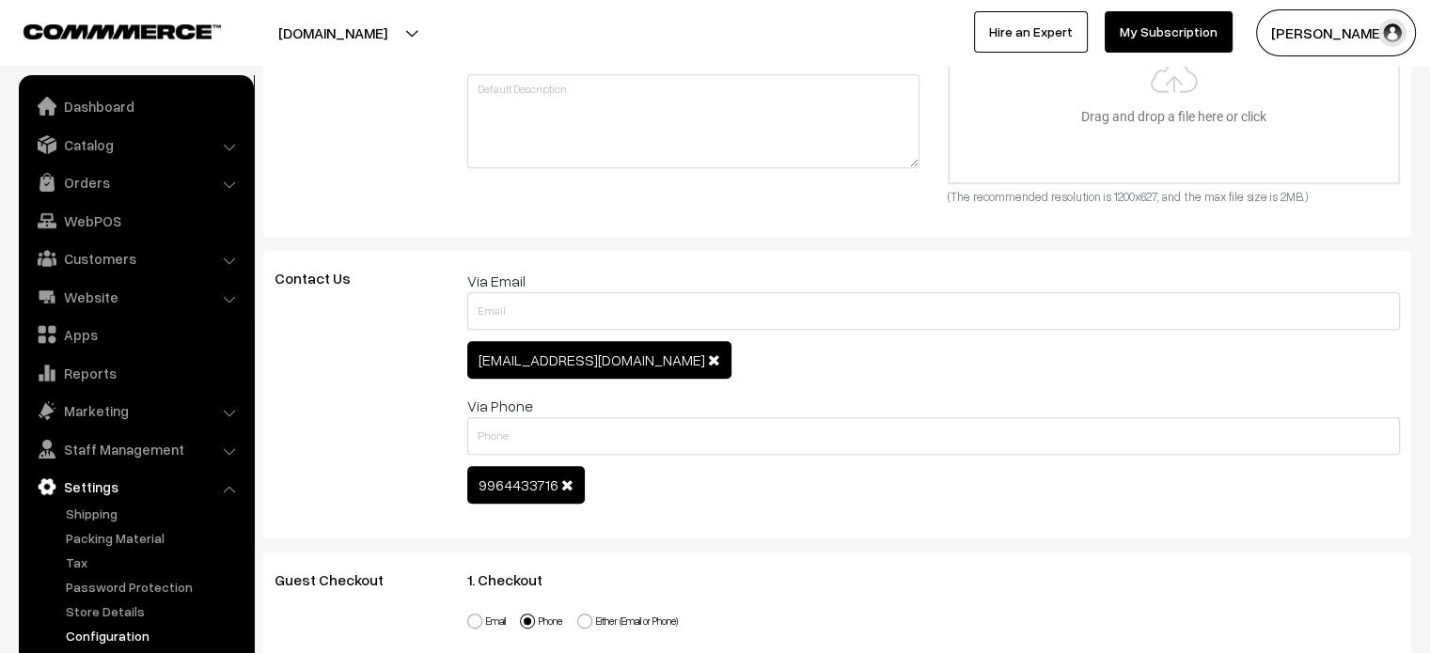
scroll to position [857, 0]
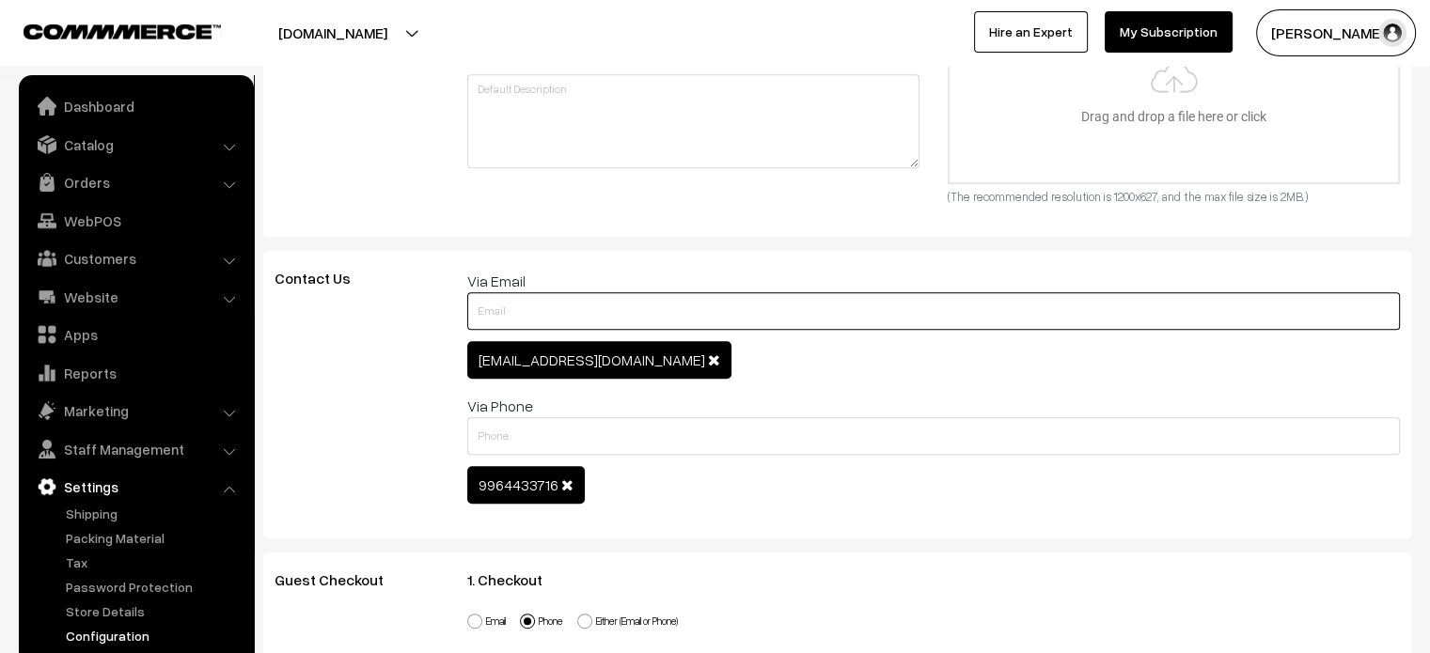
click at [594, 311] on input "text" at bounding box center [933, 311] width 933 height 38
paste input "[EMAIL_ADDRESS][DOMAIN_NAME]"
type input "[EMAIL_ADDRESS][DOMAIN_NAME]"
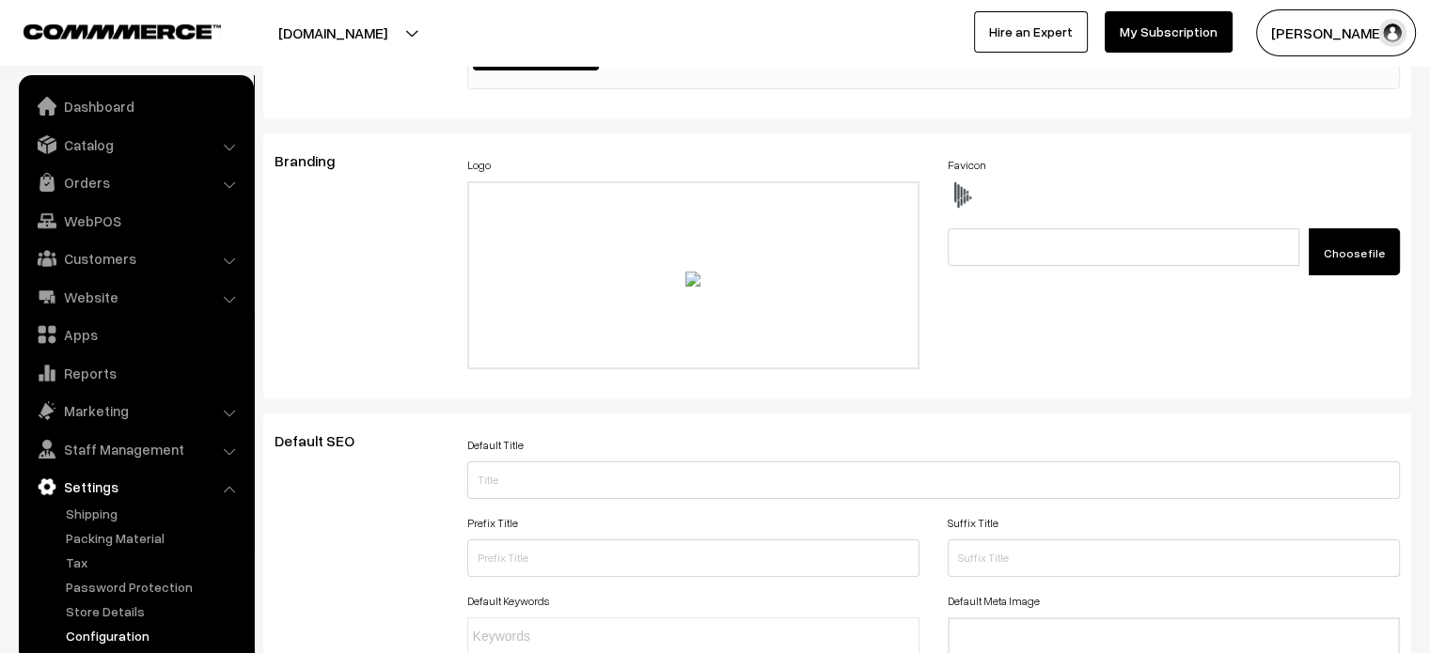
scroll to position [0, 0]
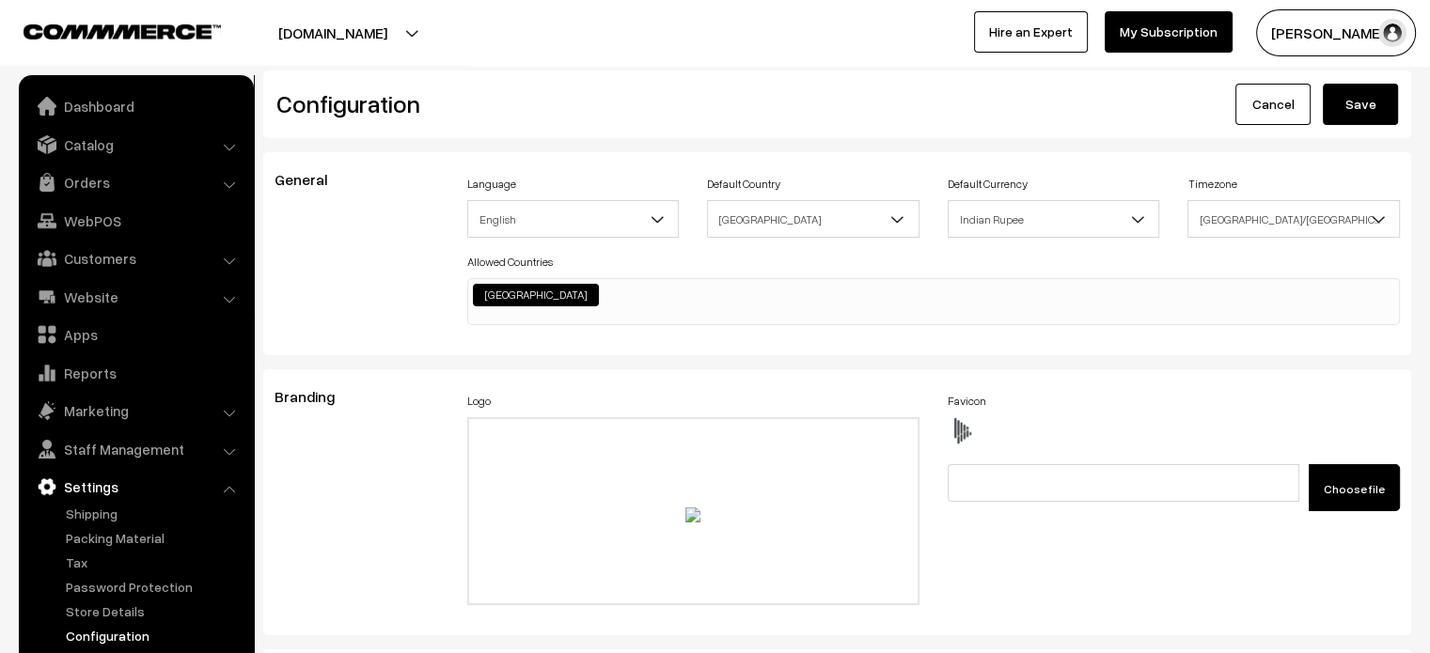
click at [1354, 96] on button "Save" at bounding box center [1360, 104] width 75 height 41
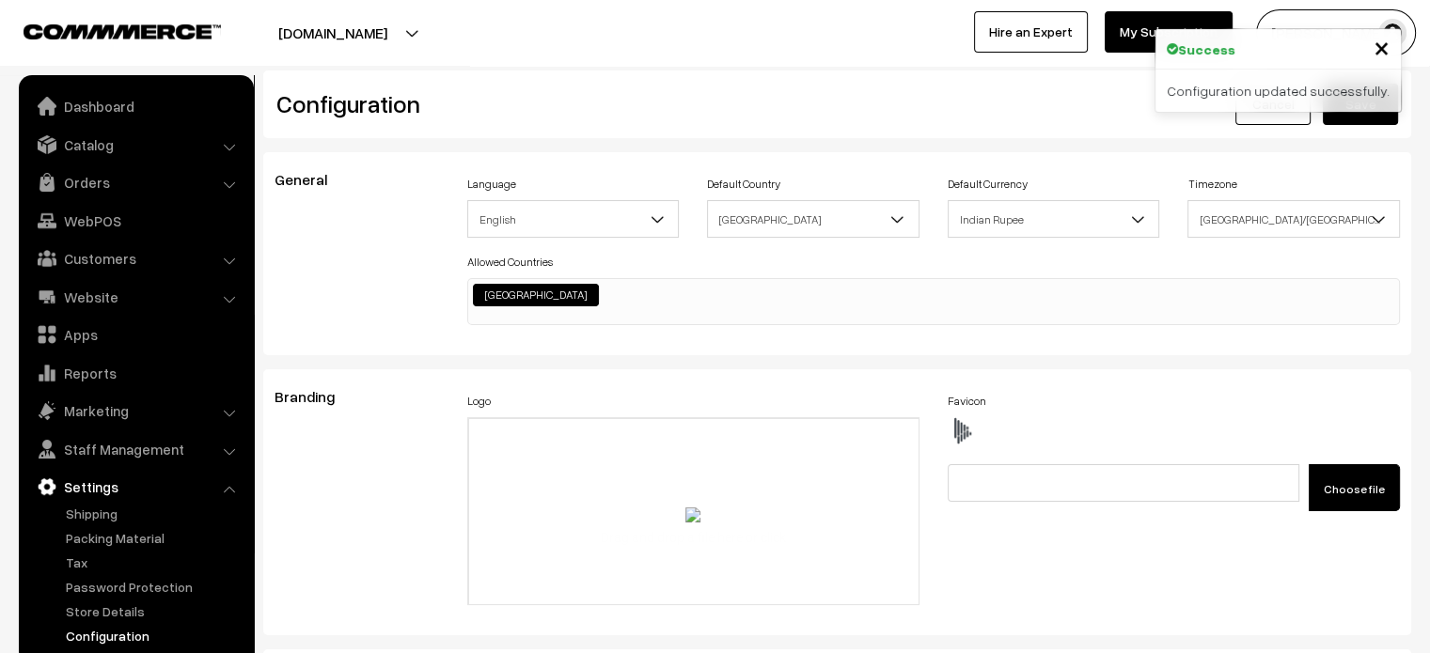
scroll to position [1440, 0]
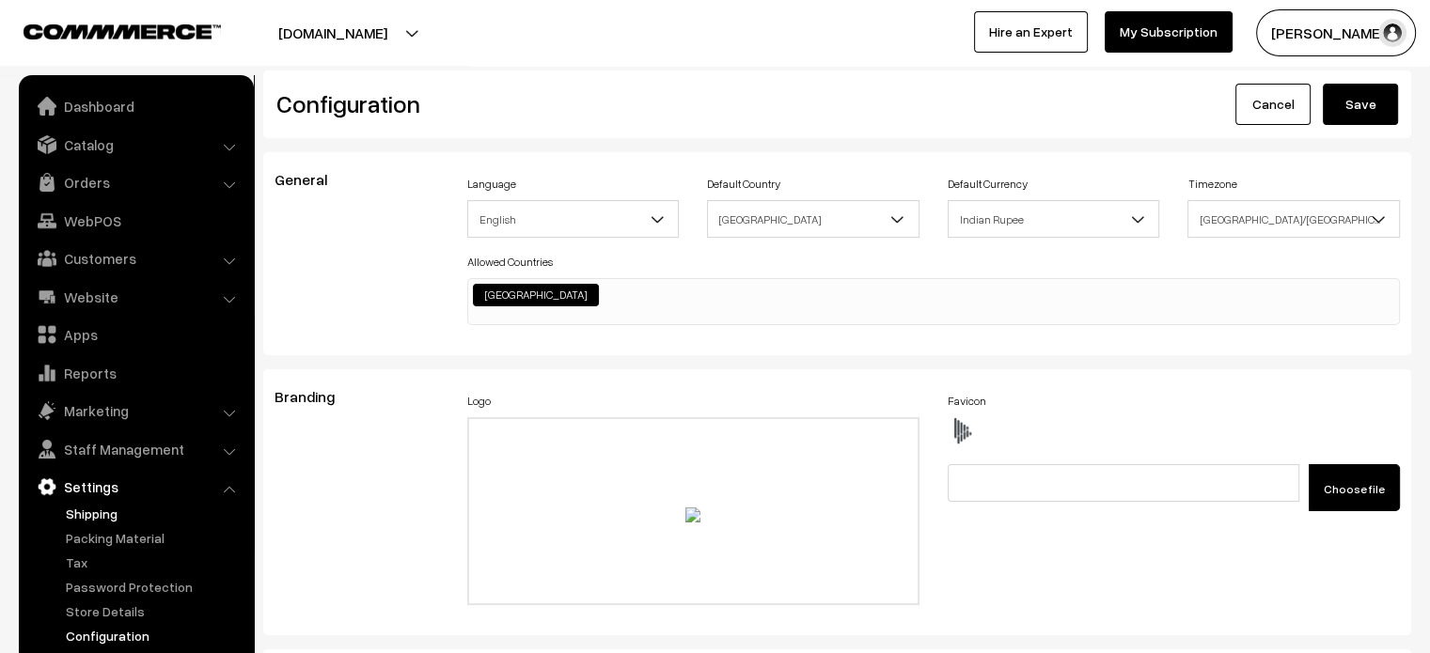
click at [86, 517] on link "Shipping" at bounding box center [154, 514] width 186 height 20
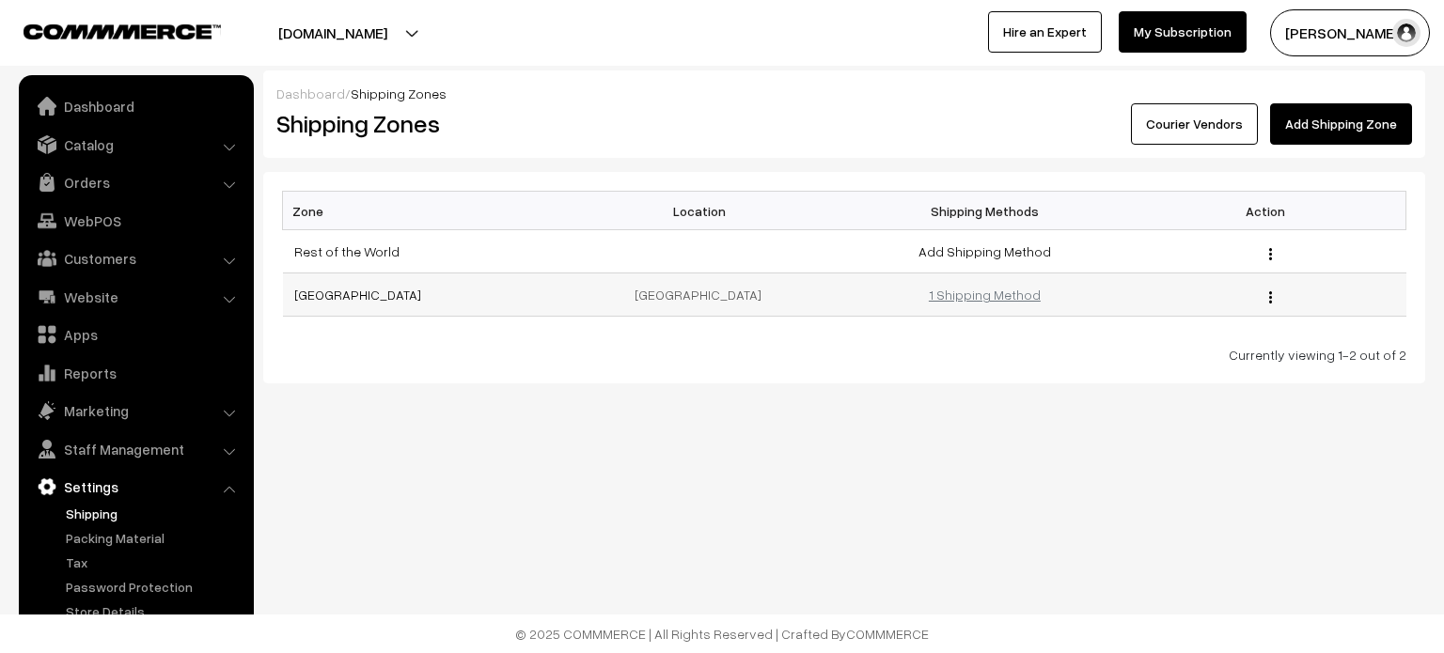
click at [958, 295] on link "1 Shipping Method" at bounding box center [985, 295] width 112 height 16
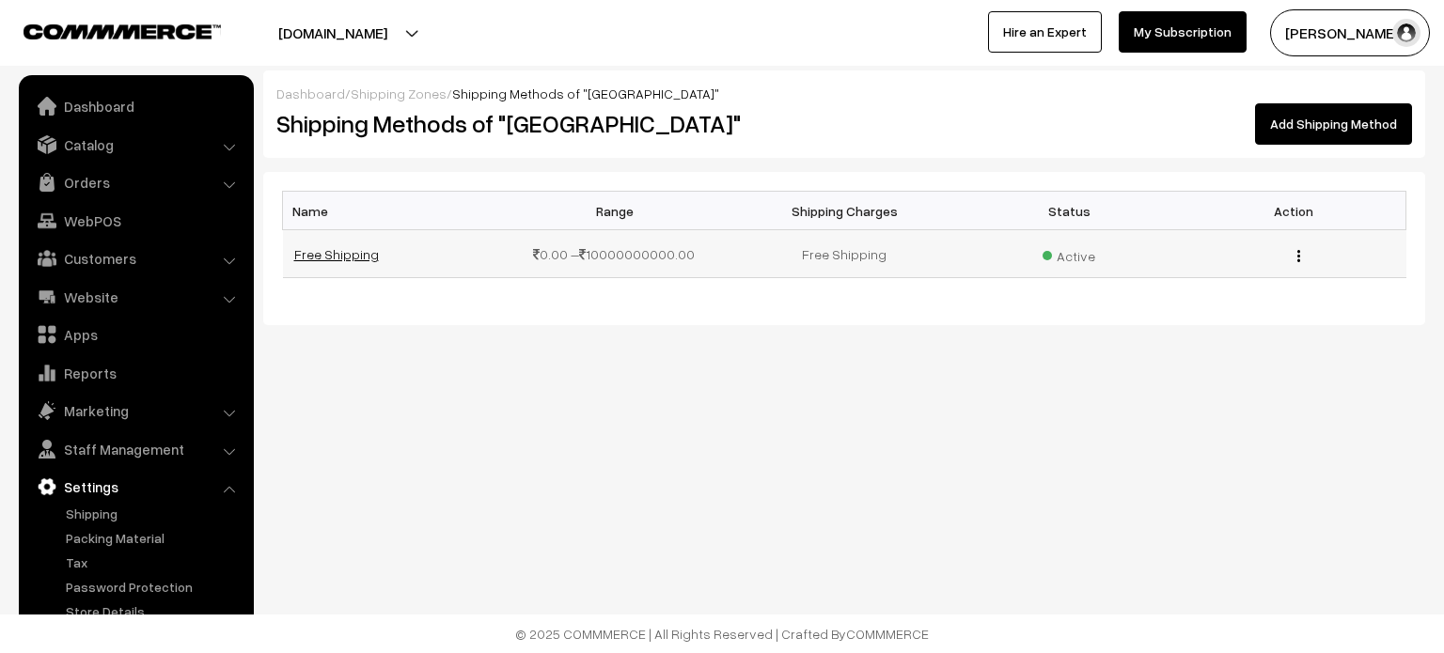
click at [312, 258] on link "Free Shipping" at bounding box center [336, 254] width 85 height 16
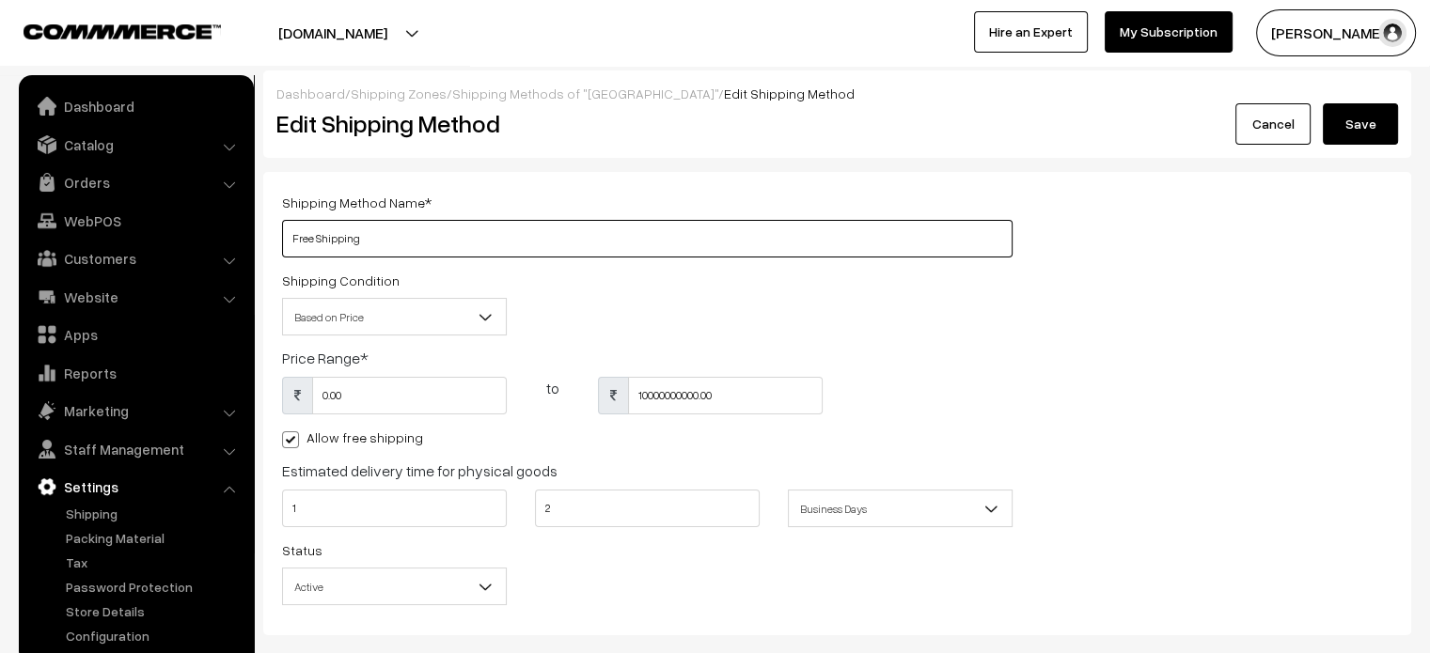
drag, startPoint x: 317, startPoint y: 237, endPoint x: 241, endPoint y: 237, distance: 76.1
click at [241, 237] on body "Thank you for showing interest. Our team will call you shortly. Close [DOMAIN_N…" at bounding box center [715, 379] width 1430 height 758
click at [426, 228] on input "Shipping" at bounding box center [647, 239] width 730 height 38
type input "Shipping Charge"
click at [290, 447] on span at bounding box center [290, 439] width 17 height 17
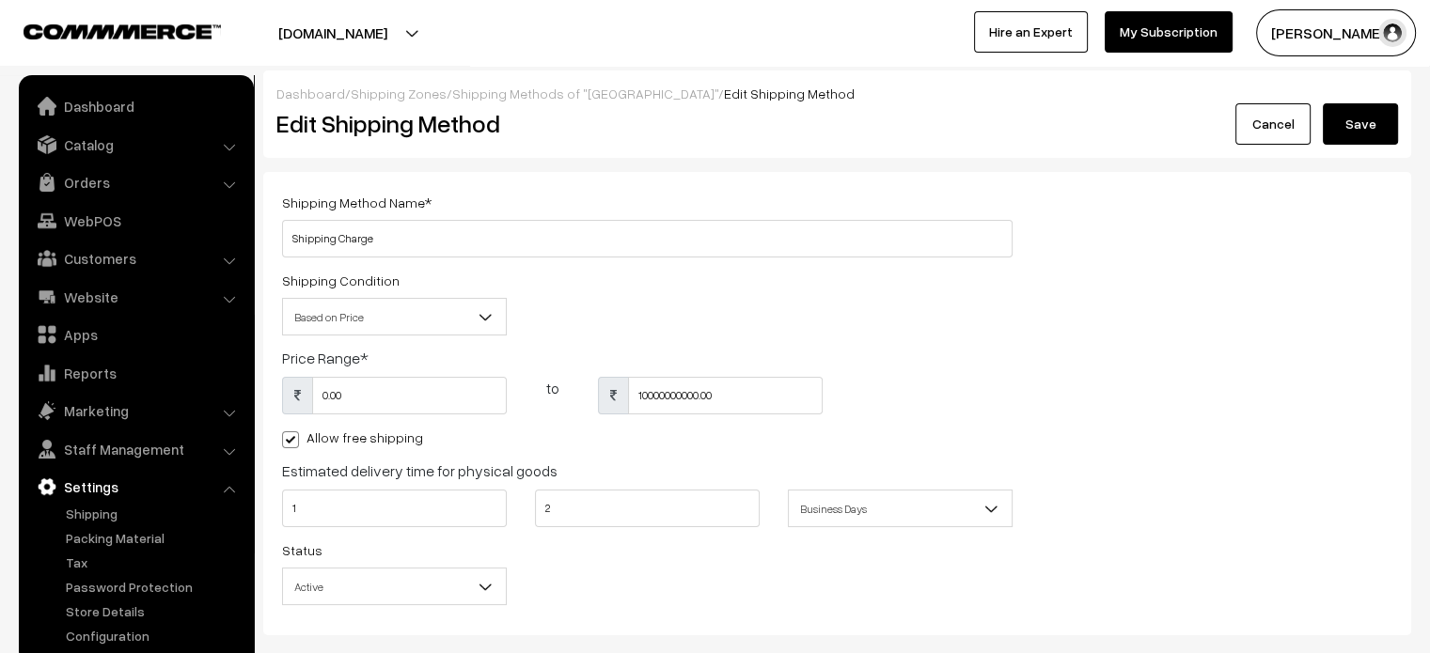
click at [290, 443] on input "Allow free shipping" at bounding box center [288, 437] width 12 height 12
checkbox input "false"
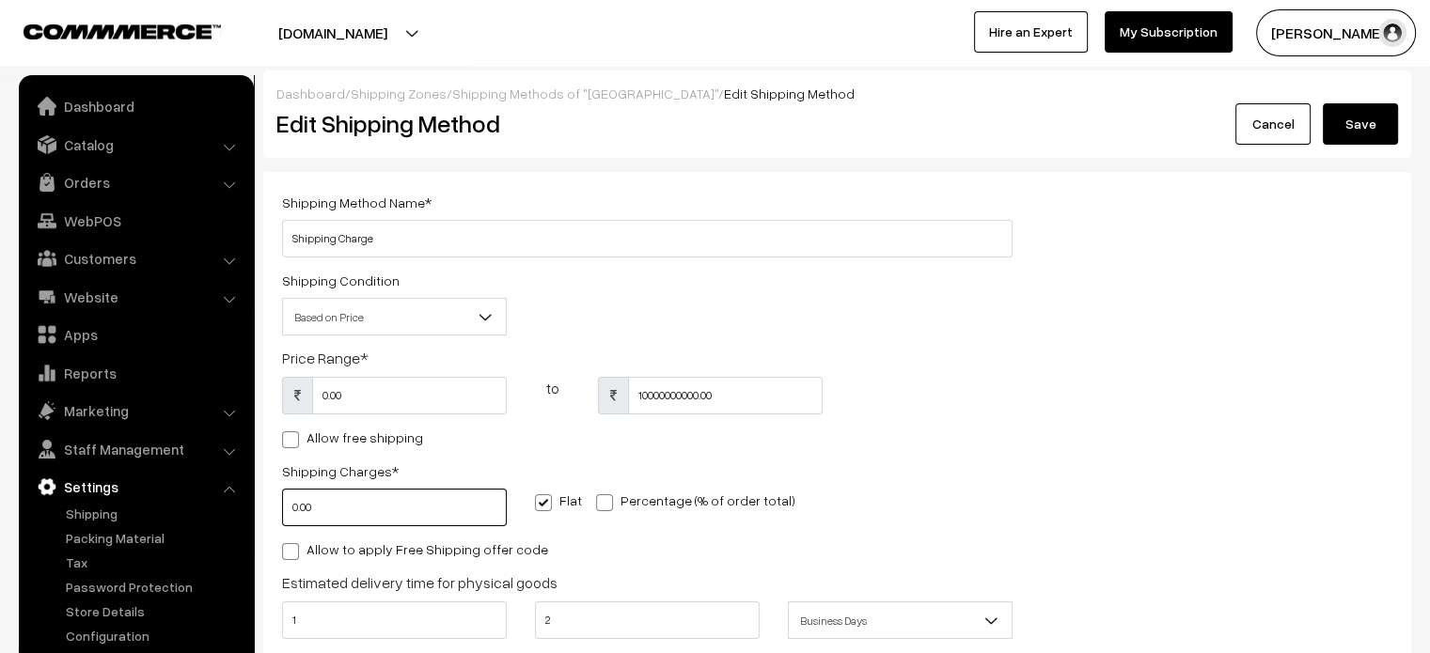
click at [286, 511] on input "0.00" at bounding box center [394, 508] width 225 height 38
type input "100"
click at [1030, 382] on div "Shipping Method Name * Shipping Charge Shipping Condition Based on Price Based …" at bounding box center [837, 460] width 1138 height 538
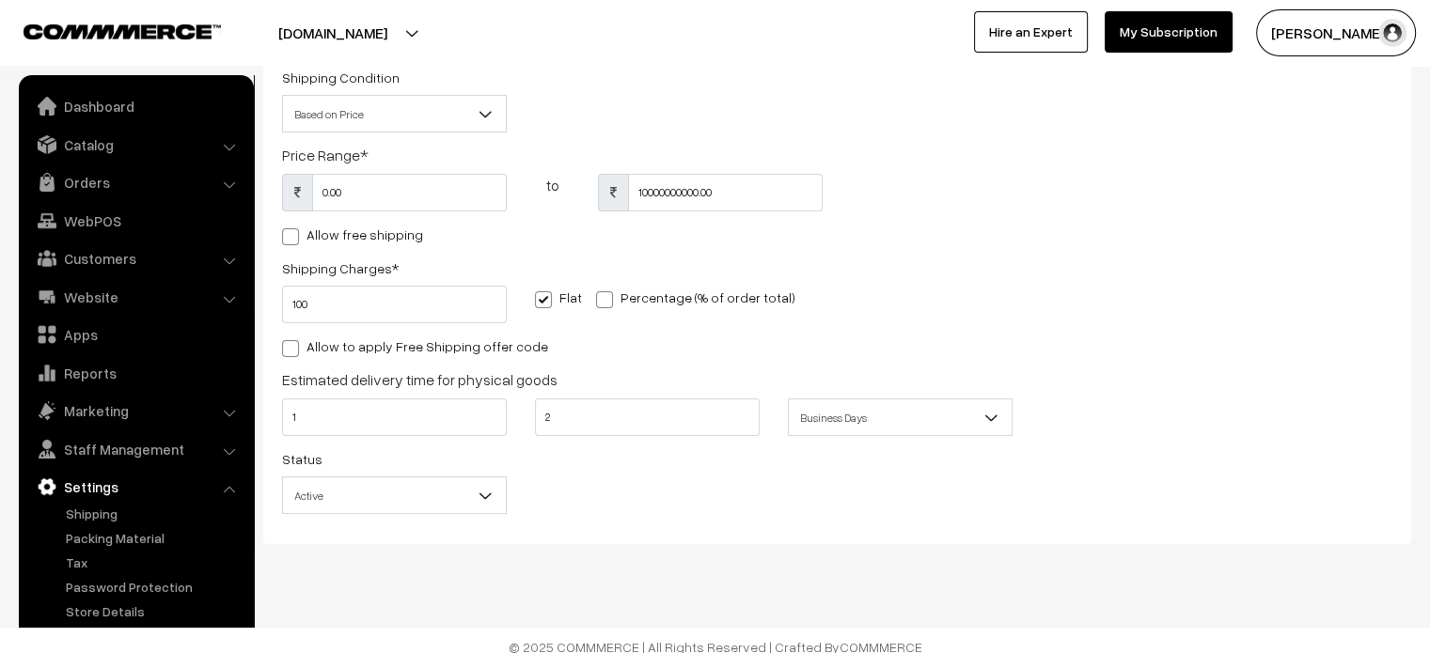
scroll to position [205, 0]
click at [340, 420] on input "1" at bounding box center [394, 416] width 225 height 38
type input "5"
type input "7"
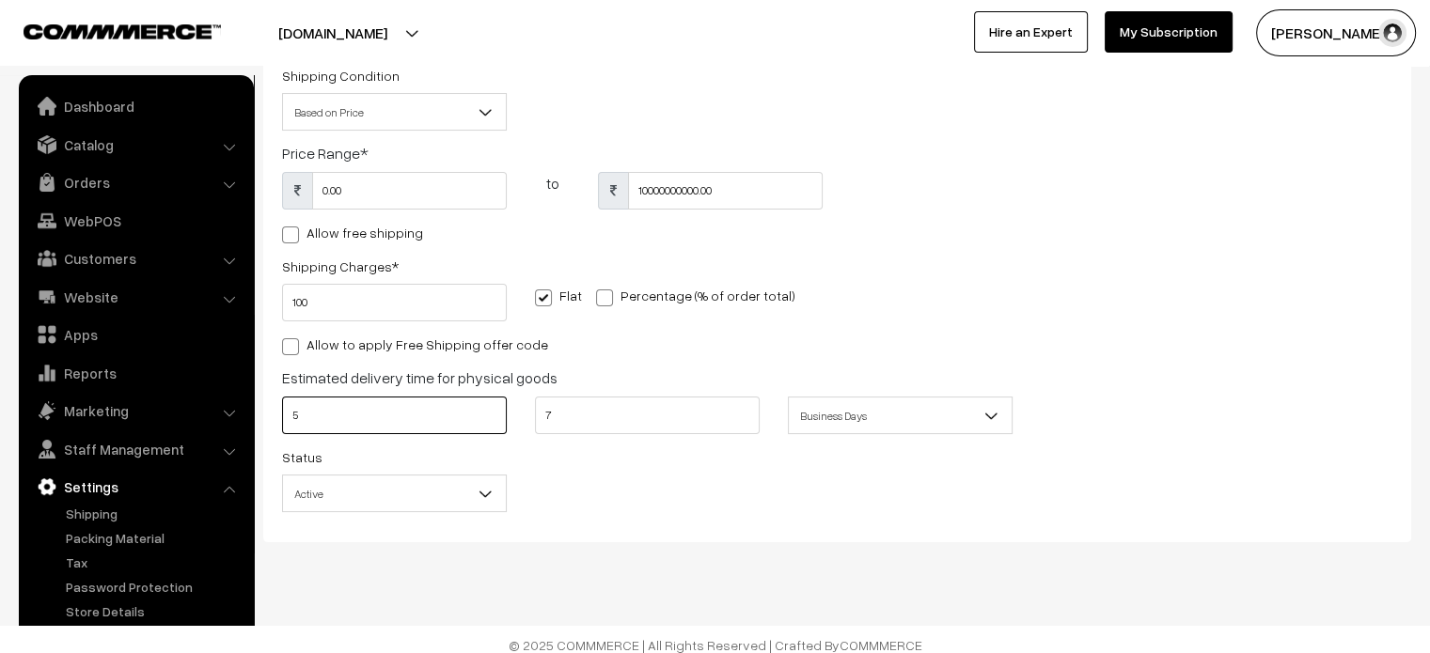
click at [391, 427] on input "5" at bounding box center [394, 416] width 225 height 38
type input "3"
type input "5"
click at [1036, 262] on div "Shipping Method Name * Shipping Charge Shipping Condition Based on Price Based …" at bounding box center [837, 255] width 1138 height 538
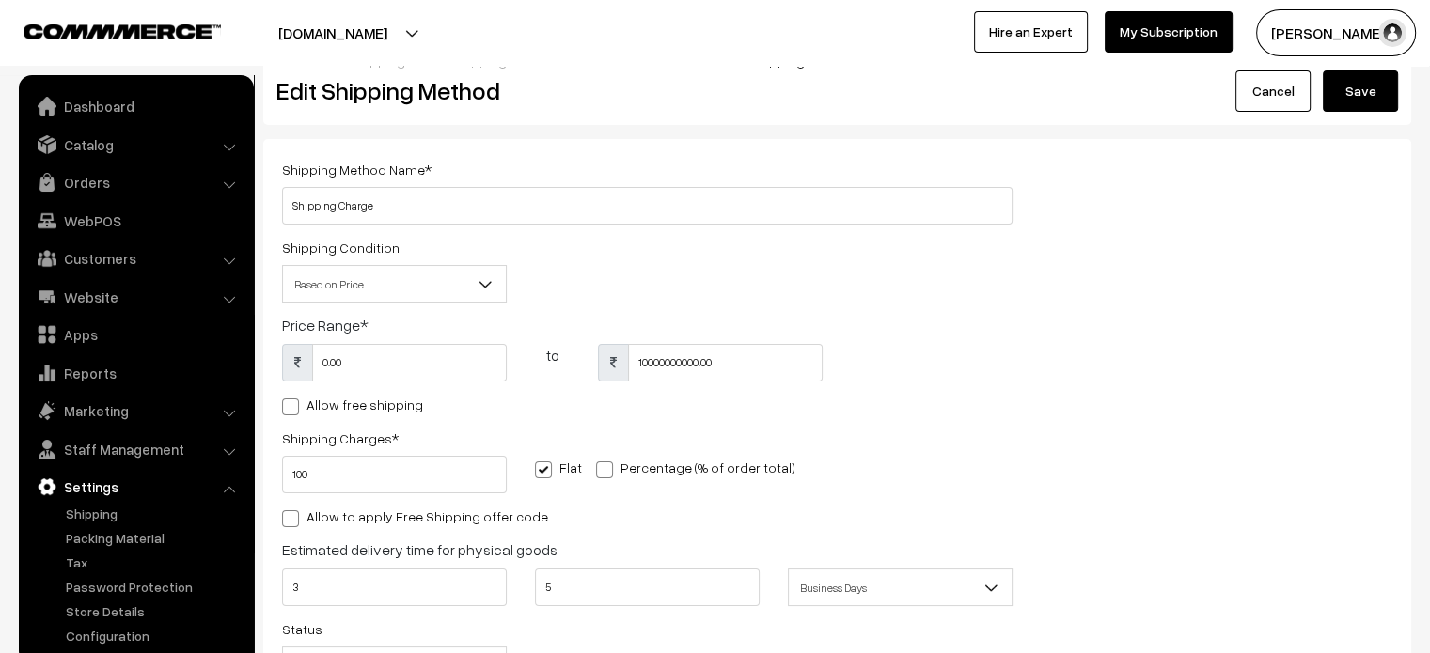
scroll to position [0, 0]
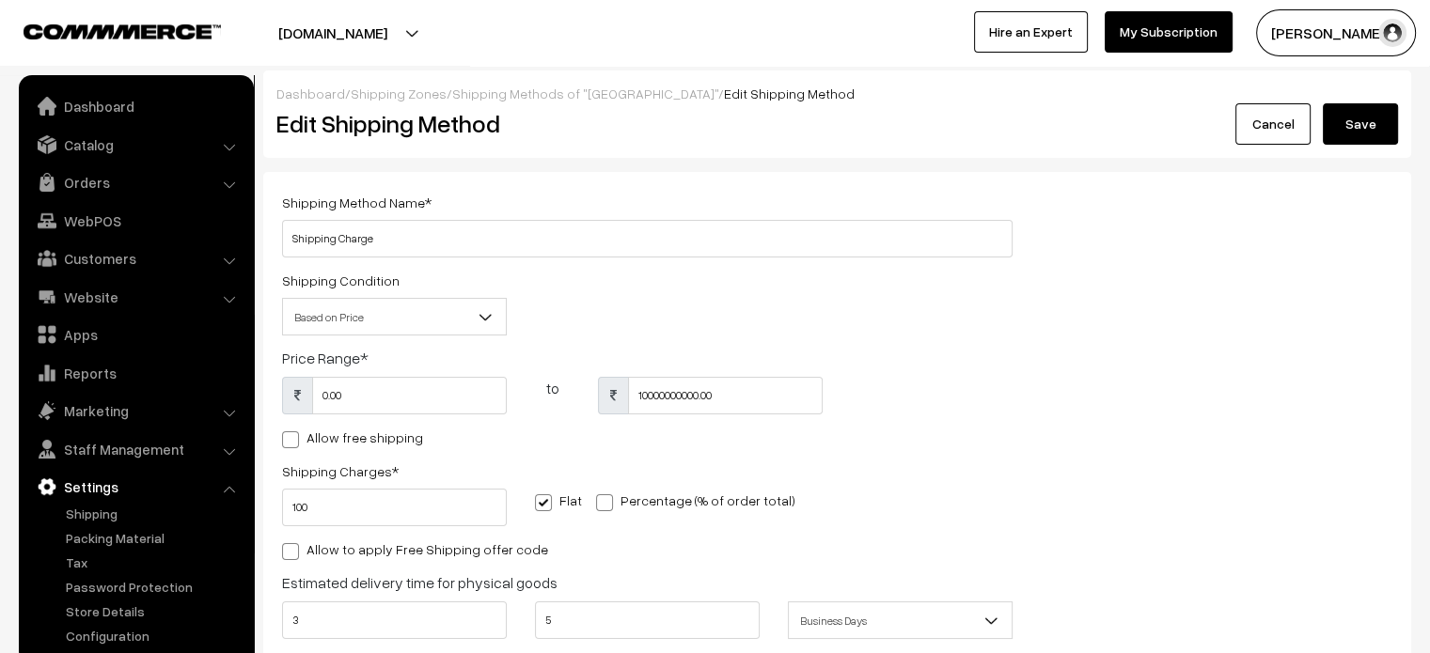
click at [1364, 127] on button "Save" at bounding box center [1360, 123] width 75 height 41
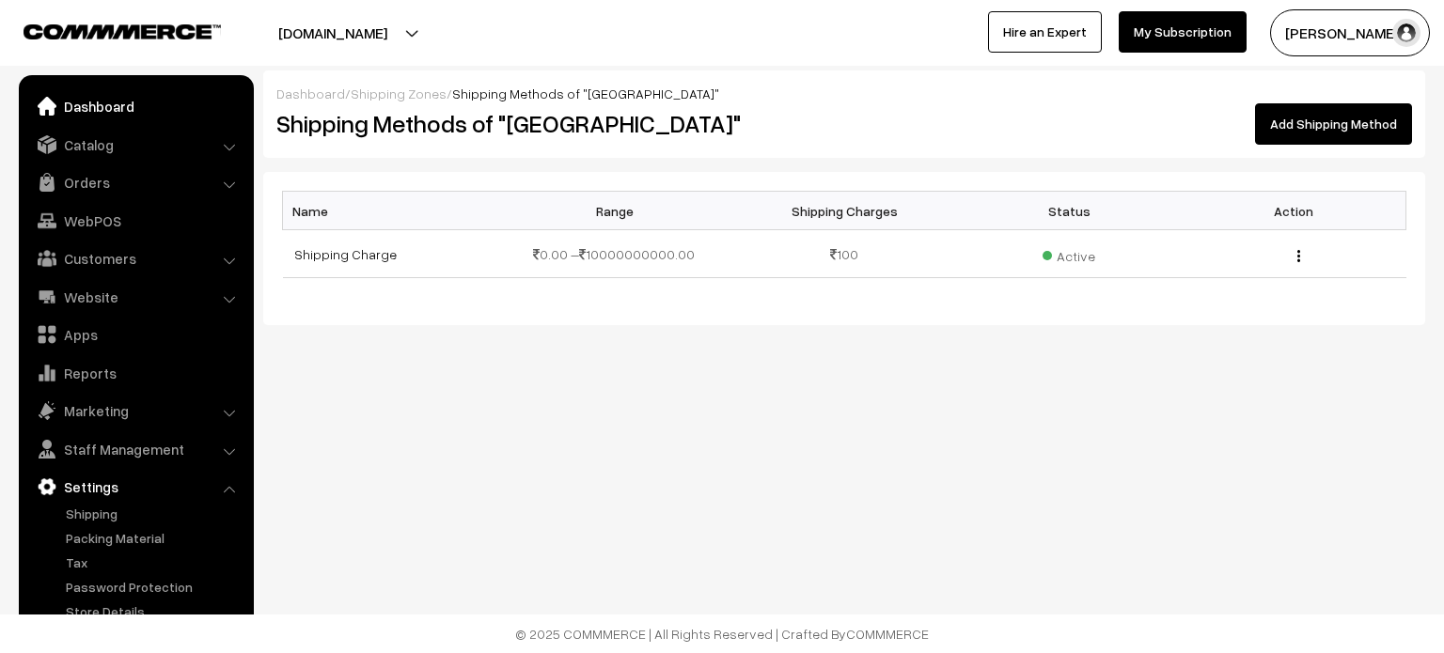
click at [102, 104] on link "Dashboard" at bounding box center [136, 106] width 224 height 34
